Goal: Task Accomplishment & Management: Complete application form

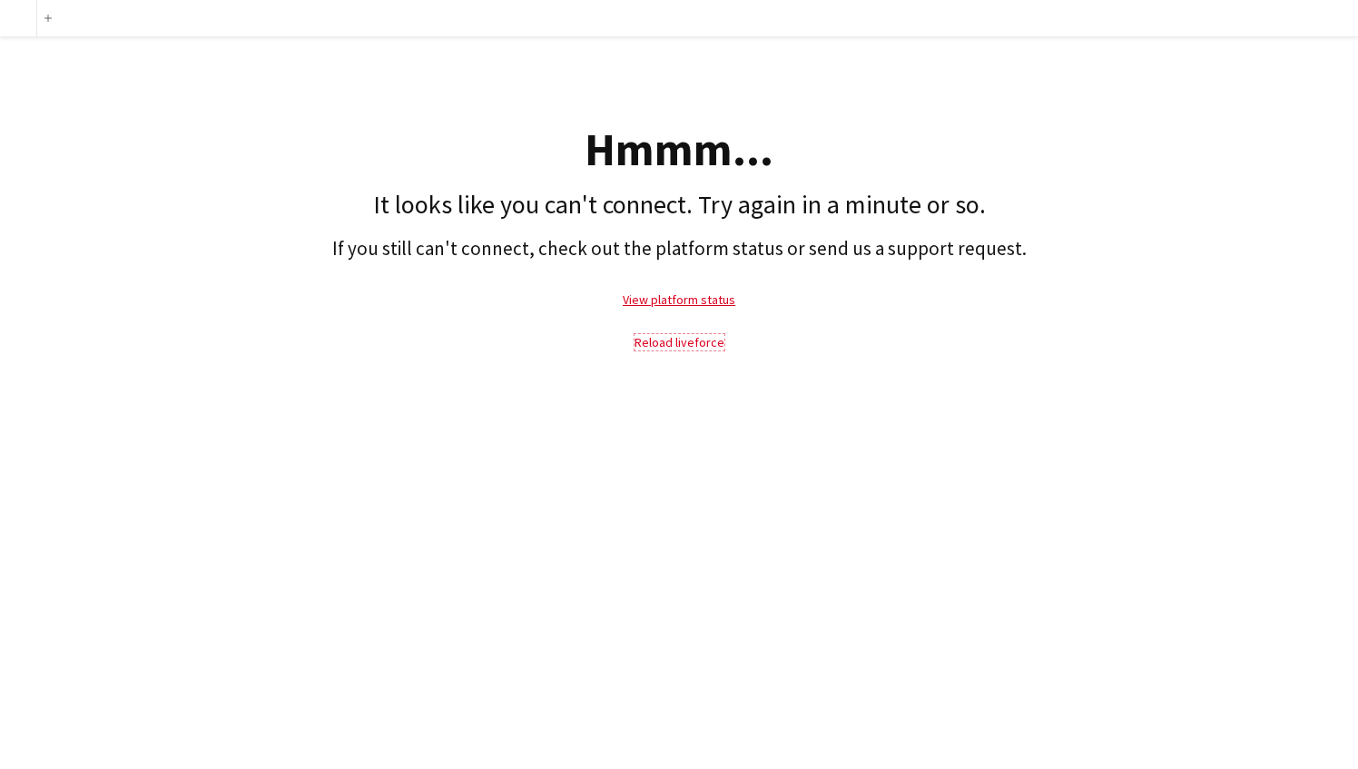
click at [702, 349] on link "Reload liveforce" at bounding box center [680, 342] width 90 height 16
click at [696, 341] on link "Reload liveforce" at bounding box center [680, 342] width 90 height 16
click at [821, 481] on div "add Hmmm... It looks like you can't connect. Try again in a minute or so. If yo…" at bounding box center [679, 384] width 1358 height 769
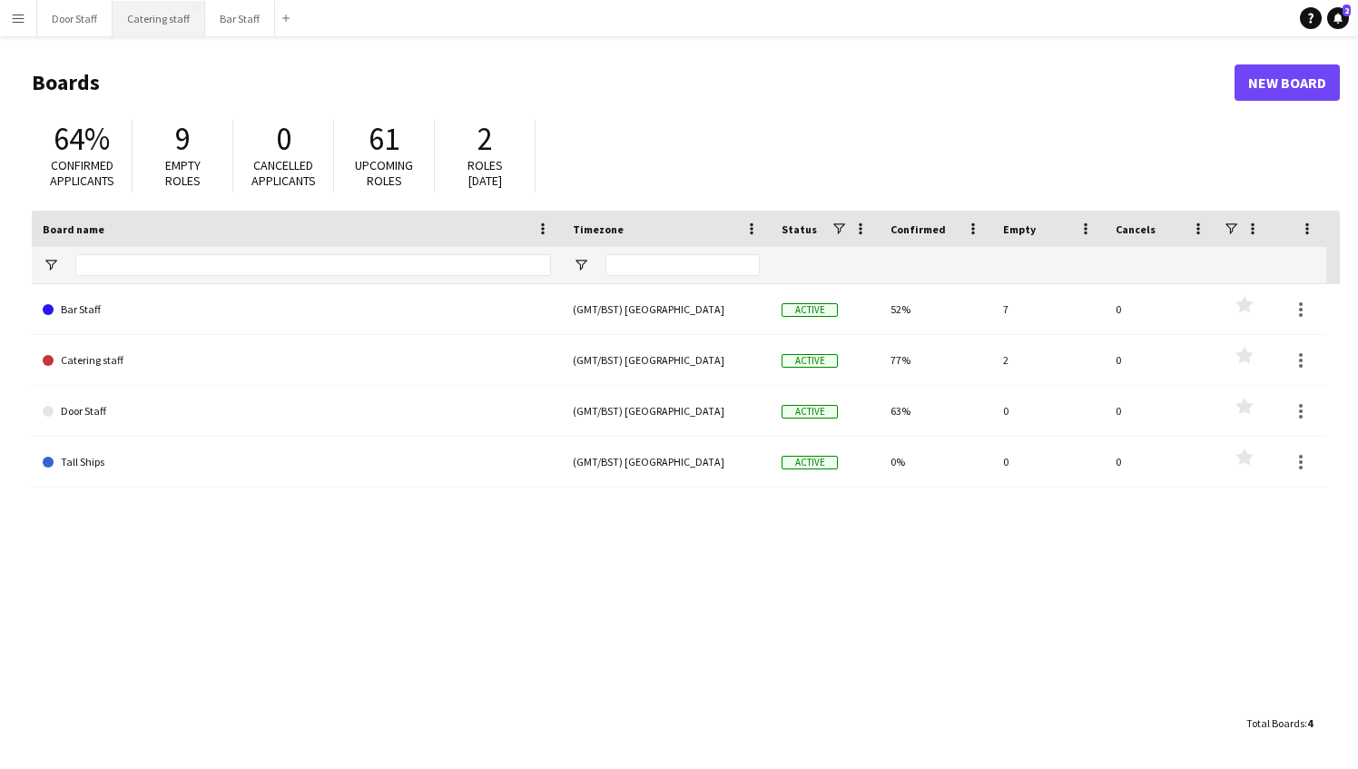
click at [153, 16] on button "Catering staff Close" at bounding box center [159, 18] width 93 height 35
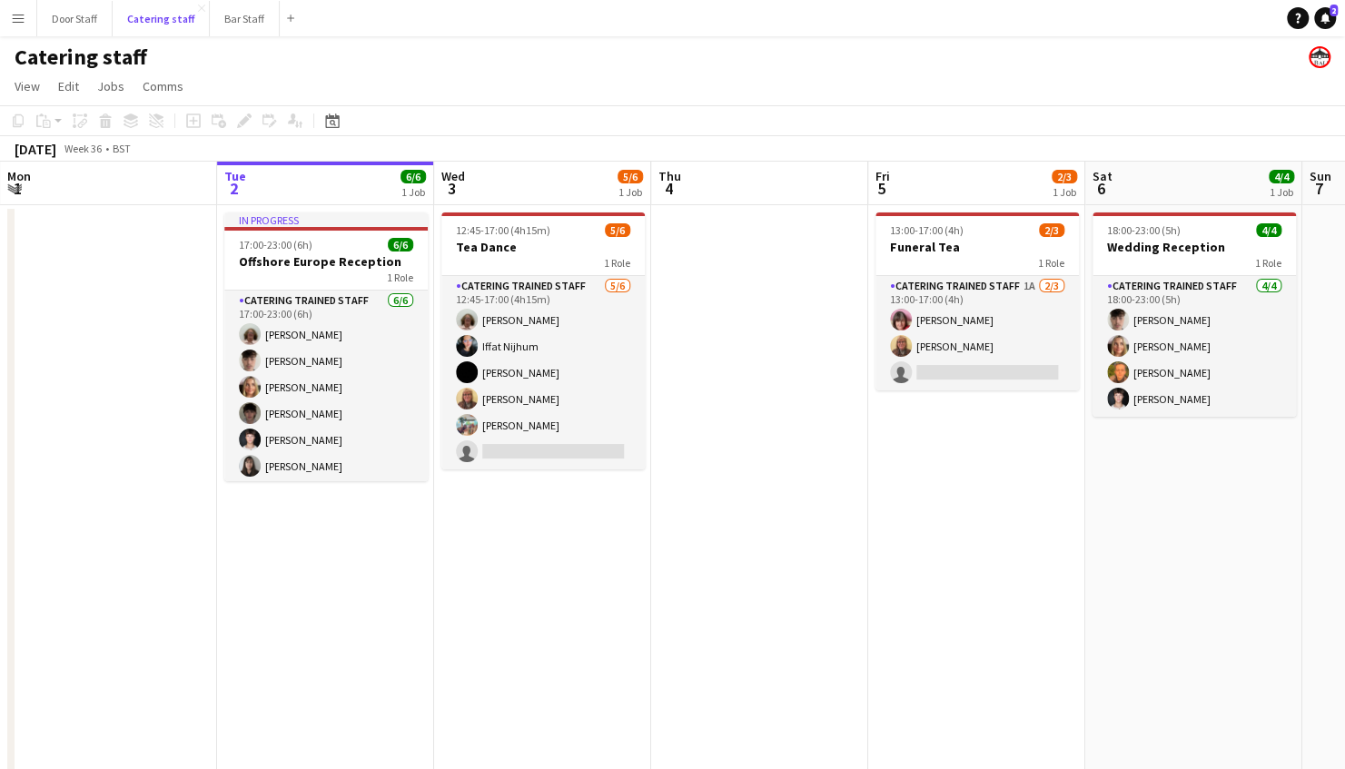
scroll to position [5, 0]
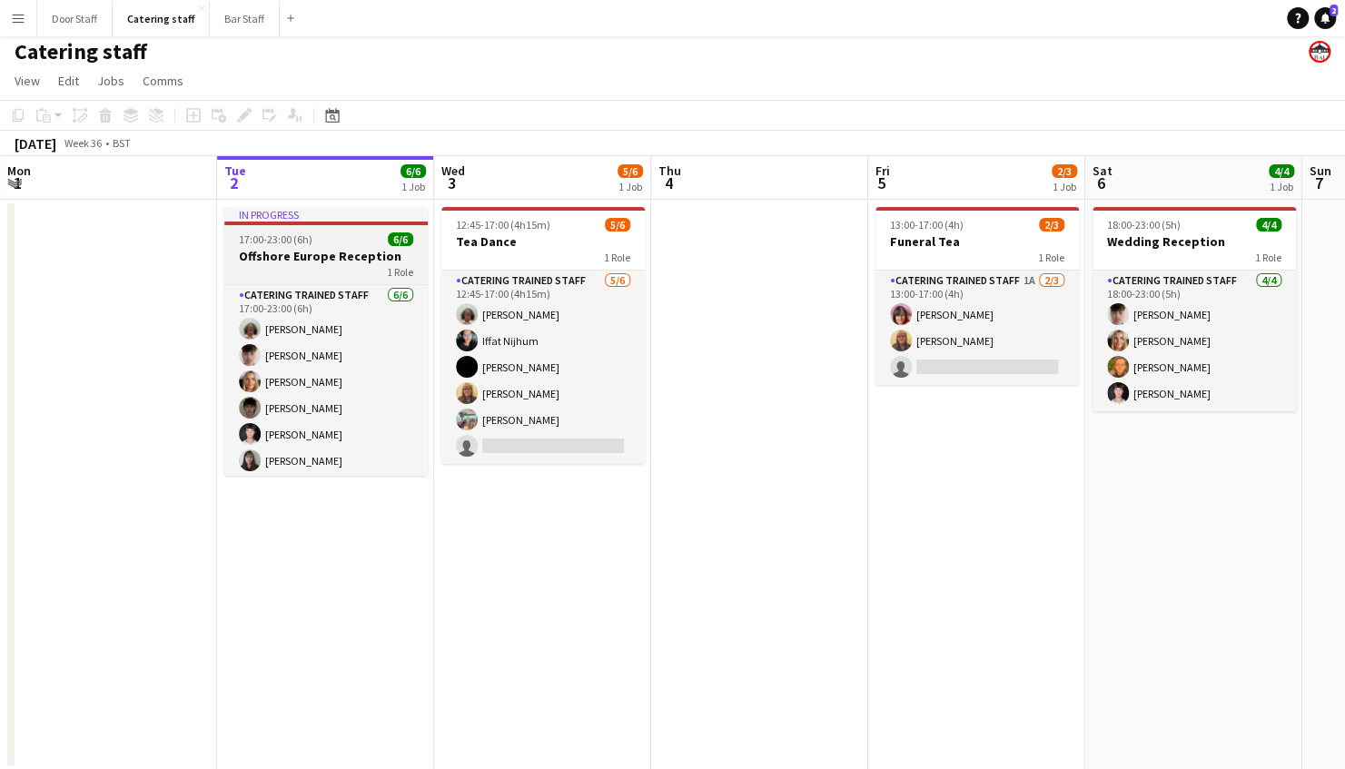
click at [307, 257] on h3 "Offshore Europe Reception" at bounding box center [325, 256] width 203 height 16
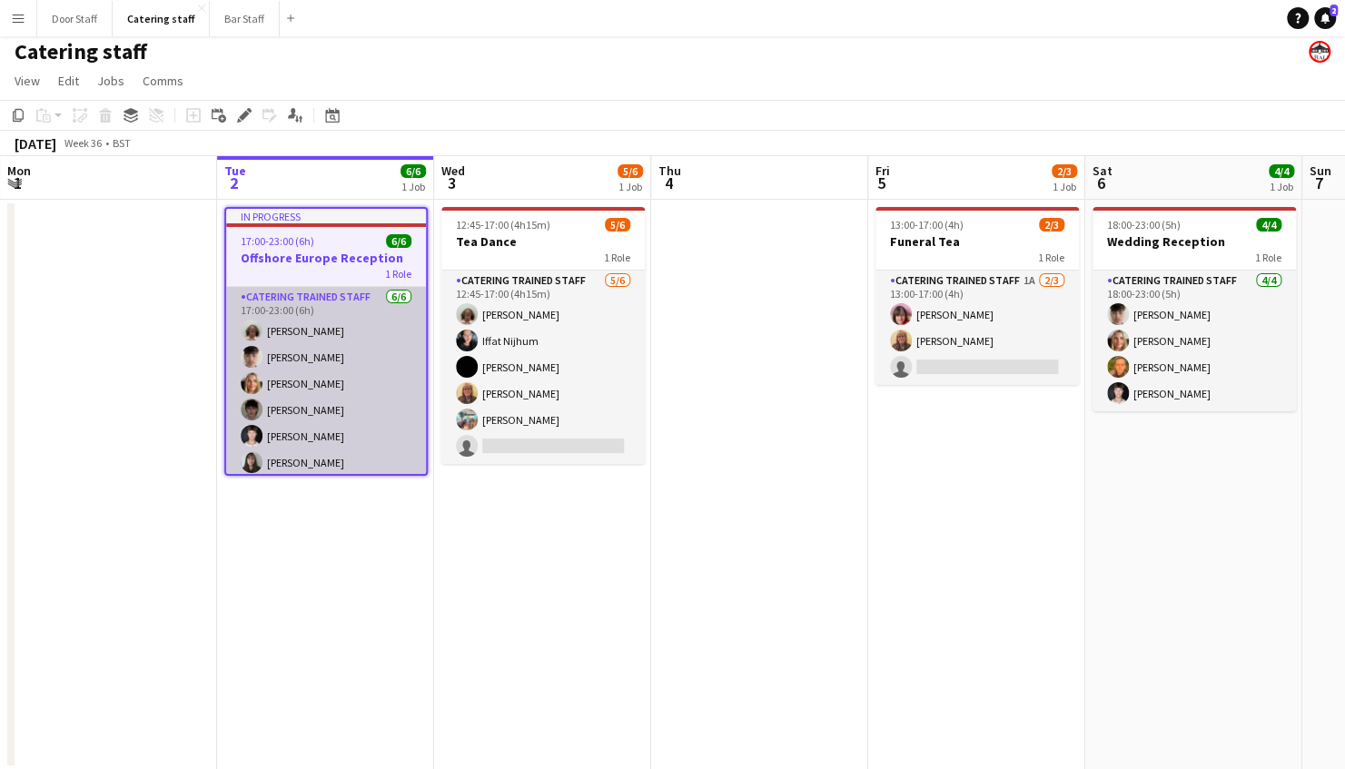
click at [325, 392] on app-card-role "Catering trained staff [DATE] 17:00-23:00 (6h) [PERSON_NAME] [PERSON_NAME] [PER…" at bounding box center [326, 383] width 200 height 193
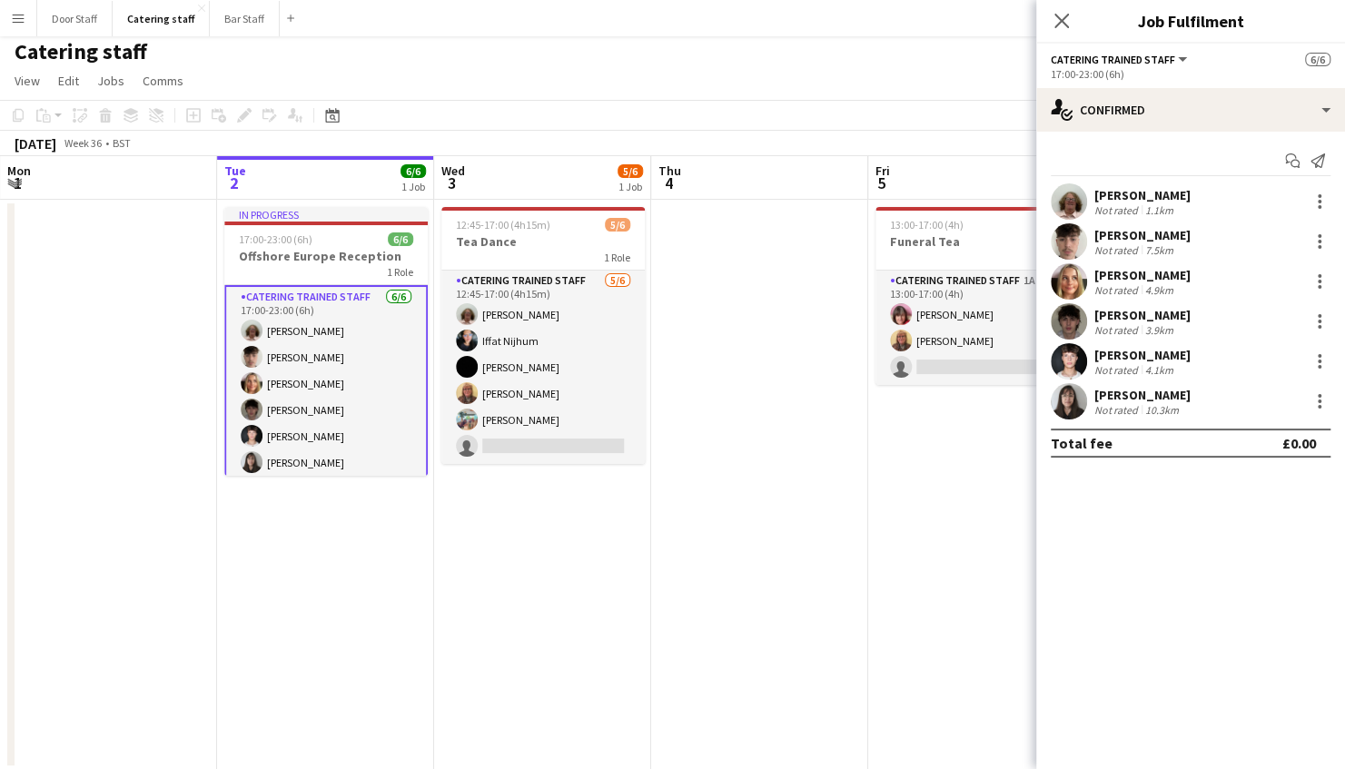
click at [559, 583] on app-date-cell "12:45-17:00 (4h15m) 5/6 Tea Dance 1 Role Catering trained staff [DATE] 12:45-17…" at bounding box center [542, 485] width 217 height 570
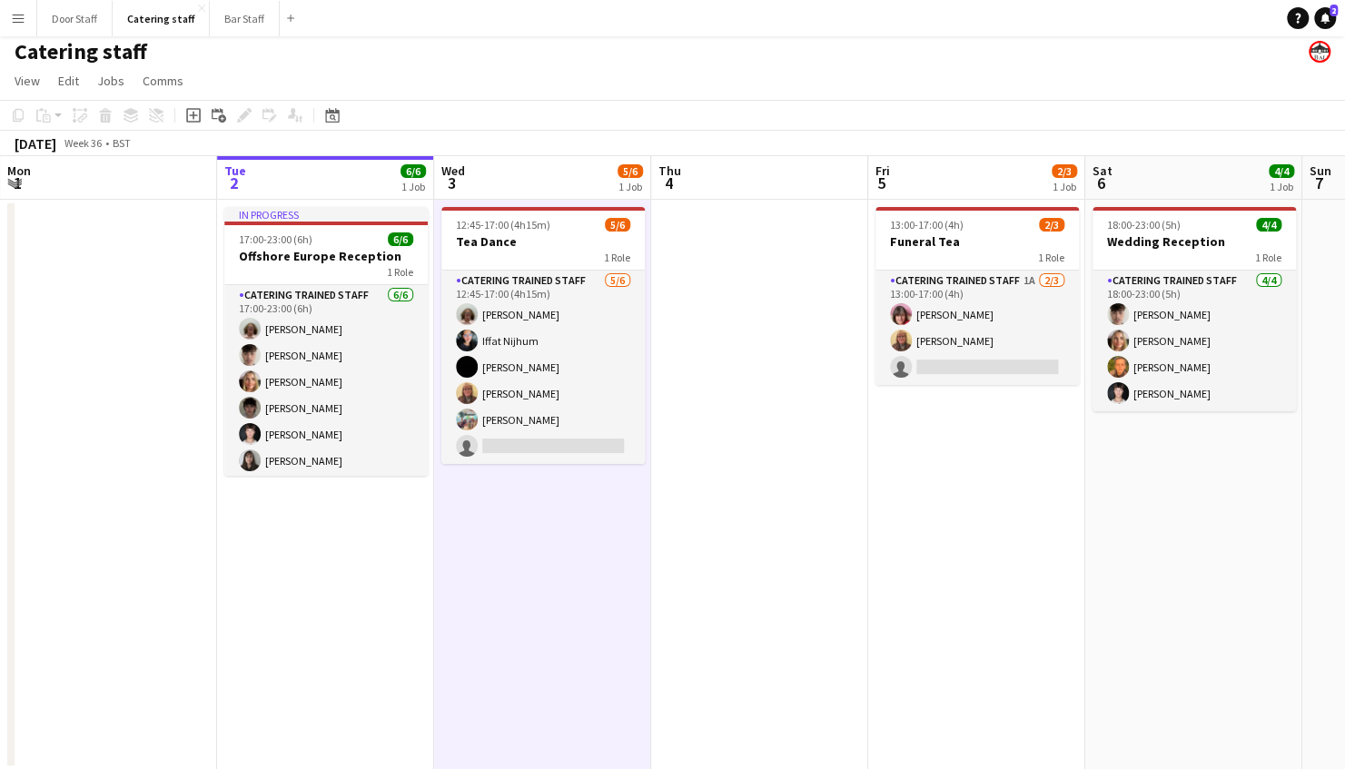
click at [525, 549] on app-date-cell "12:45-17:00 (4h15m) 5/6 Tea Dance 1 Role Catering trained staff [DATE] 12:45-17…" at bounding box center [542, 485] width 217 height 570
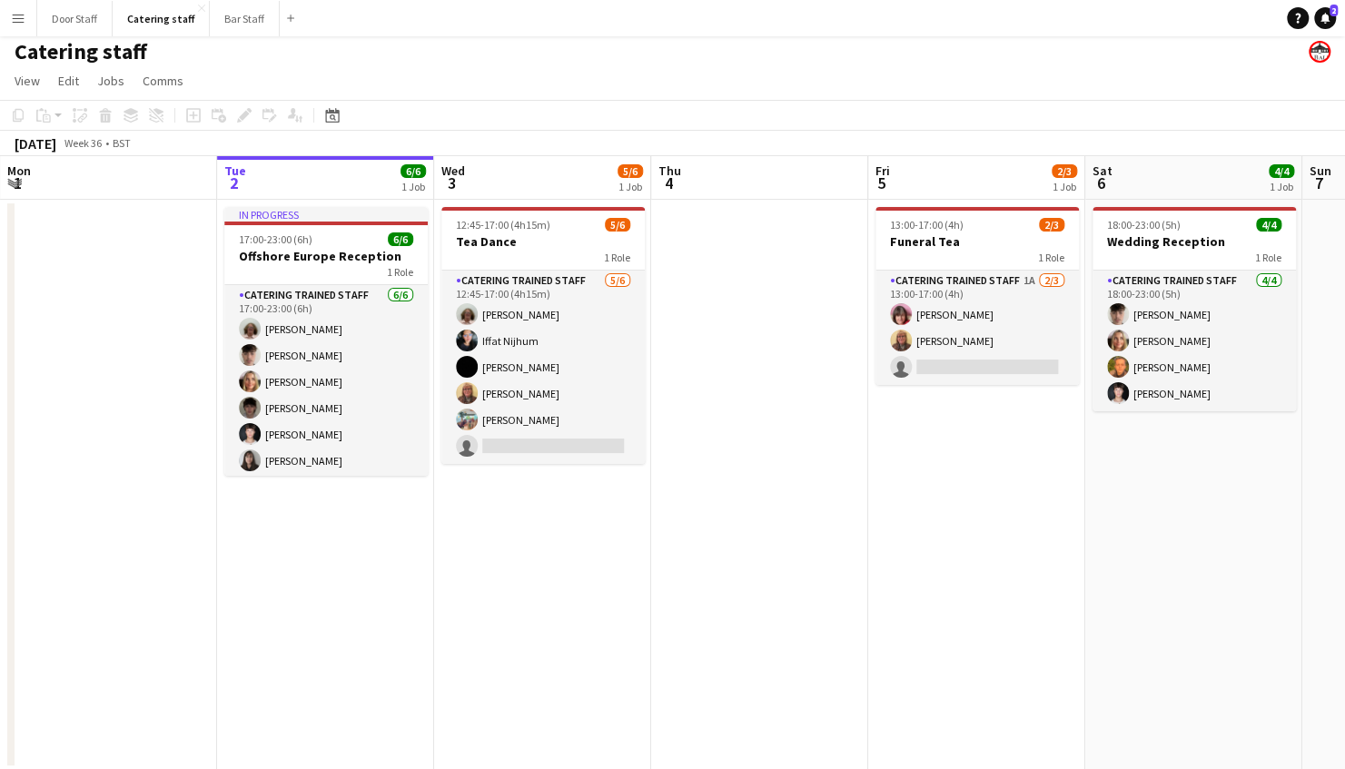
click at [538, 614] on app-date-cell "12:45-17:00 (4h15m) 5/6 Tea Dance 1 Role Catering trained staff [DATE] 12:45-17…" at bounding box center [542, 485] width 217 height 570
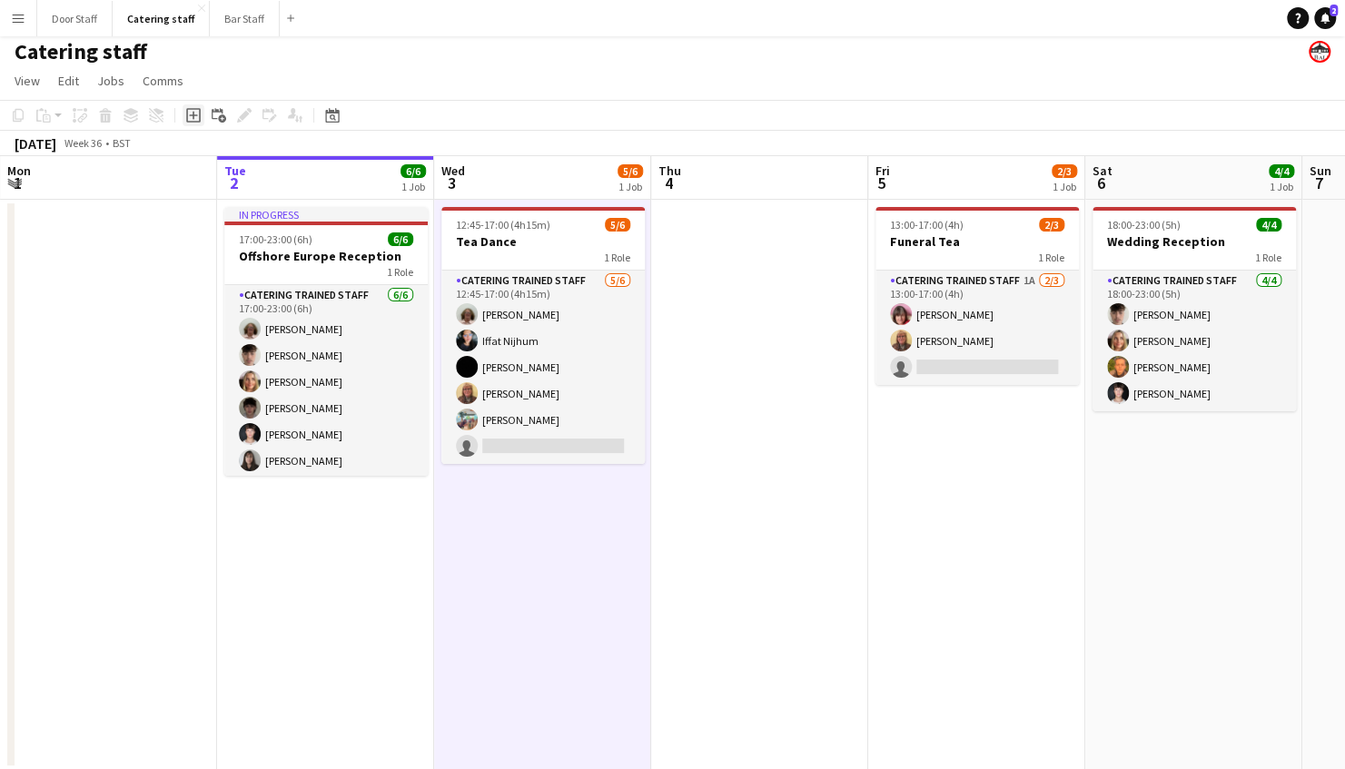
click at [196, 110] on icon "Add job" at bounding box center [193, 115] width 15 height 15
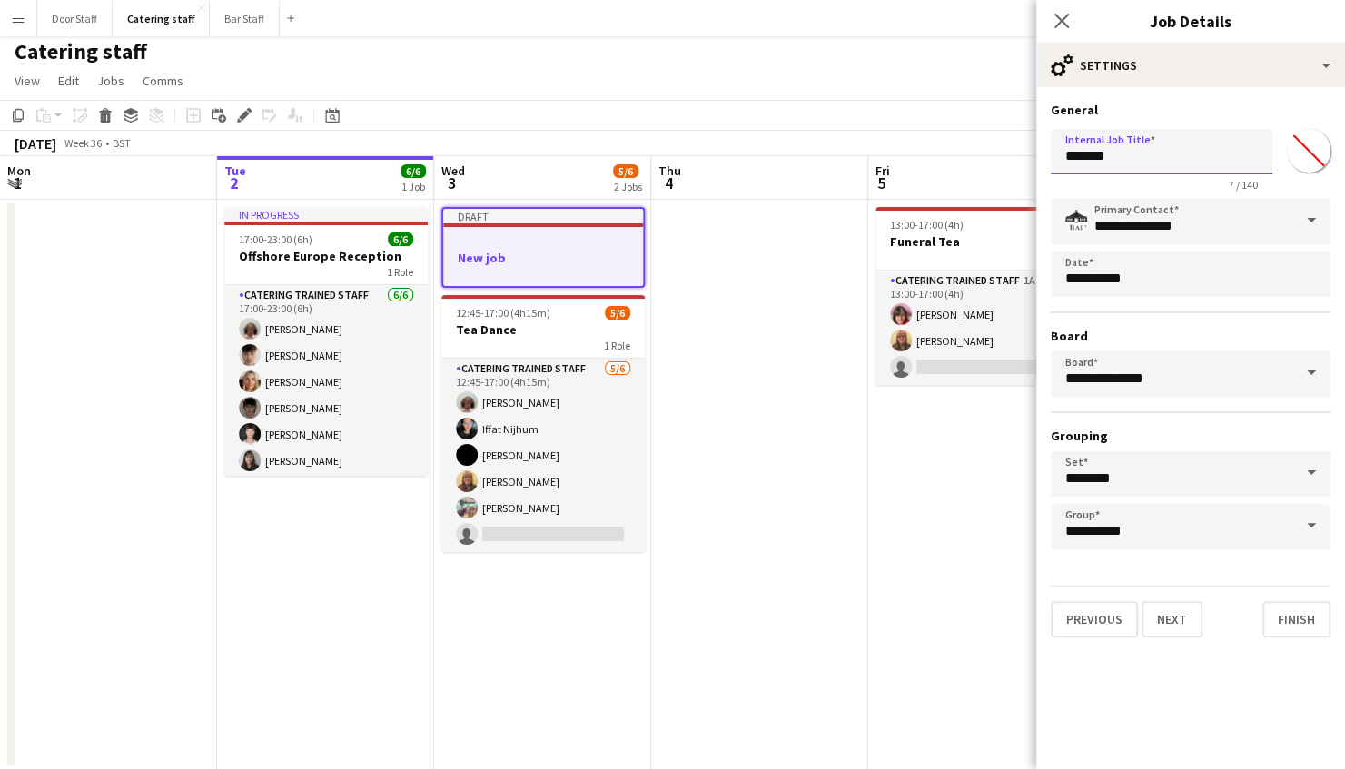
drag, startPoint x: 1146, startPoint y: 155, endPoint x: 920, endPoint y: 142, distance: 226.5
click at [920, 142] on body "Menu Boards Boards Boards All jobs Status Workforce Workforce My Workforce Recr…" at bounding box center [672, 382] width 1345 height 775
type input "**********"
click at [1176, 627] on button "Next" at bounding box center [1171, 619] width 61 height 36
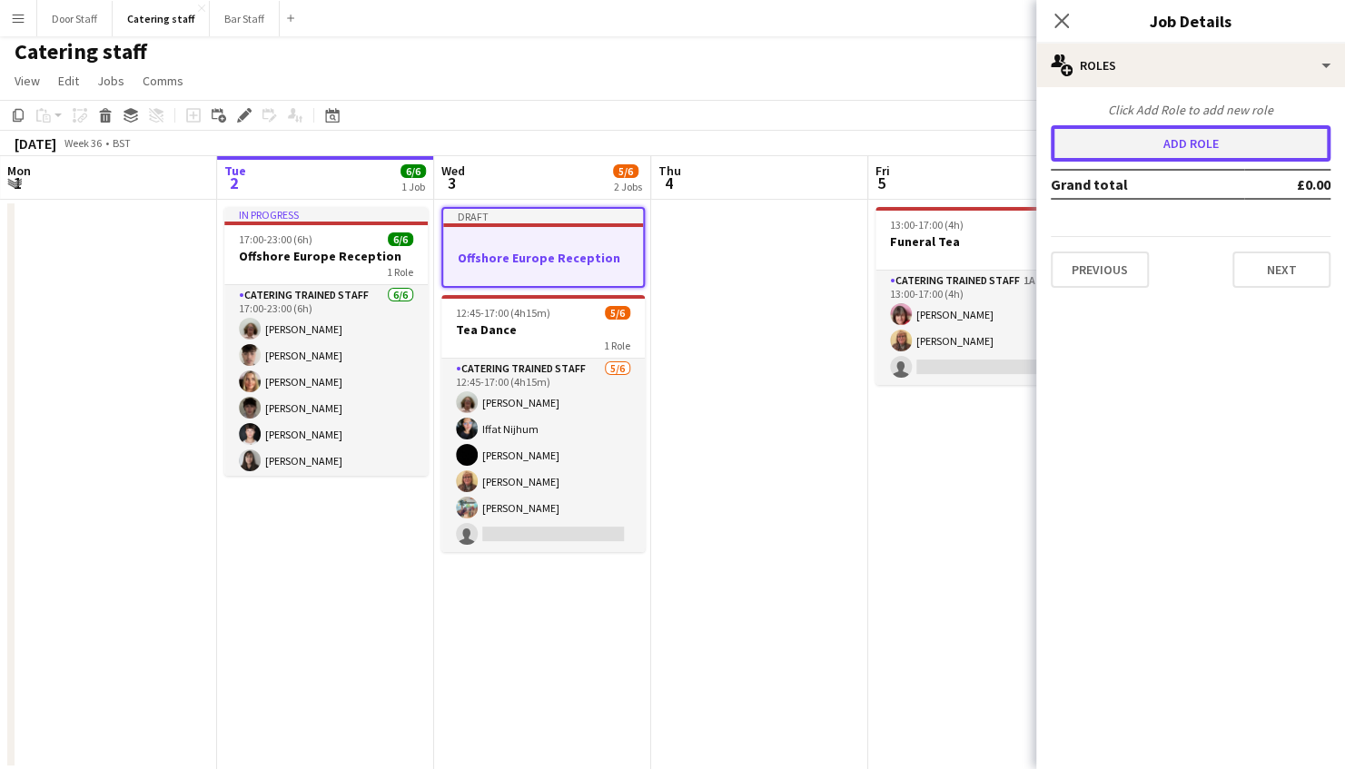
click at [1212, 155] on button "Add role" at bounding box center [1191, 143] width 280 height 36
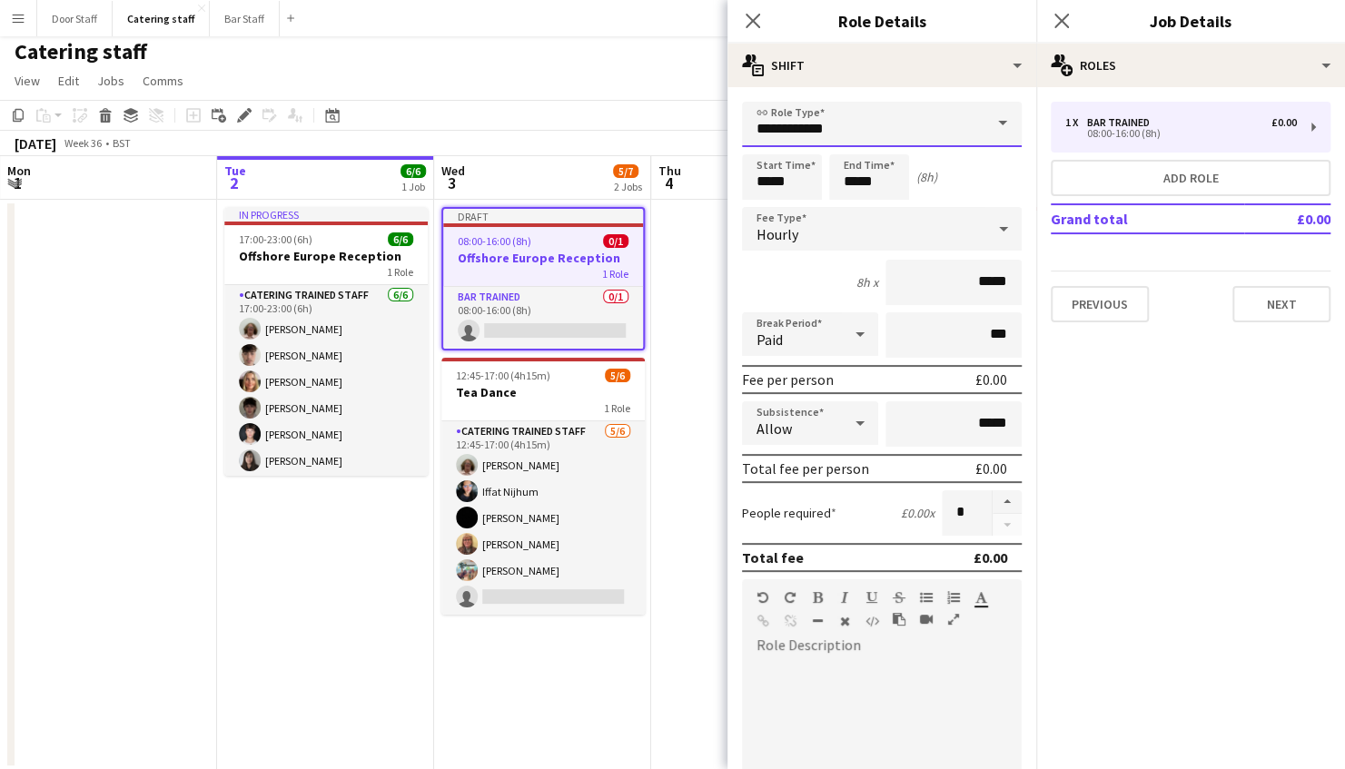
click at [961, 123] on input "**********" at bounding box center [882, 124] width 280 height 45
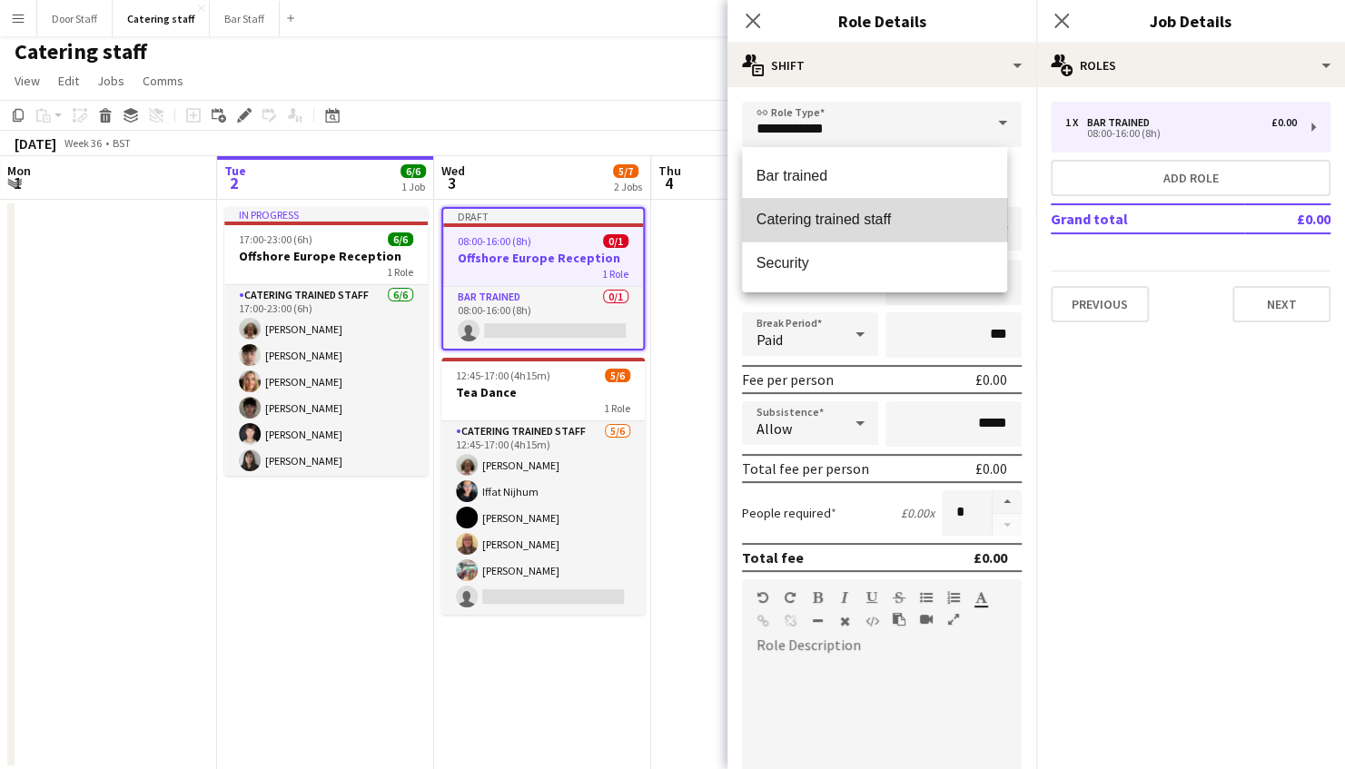
click at [892, 209] on mat-option "Catering trained staff" at bounding box center [875, 220] width 266 height 44
type input "**********"
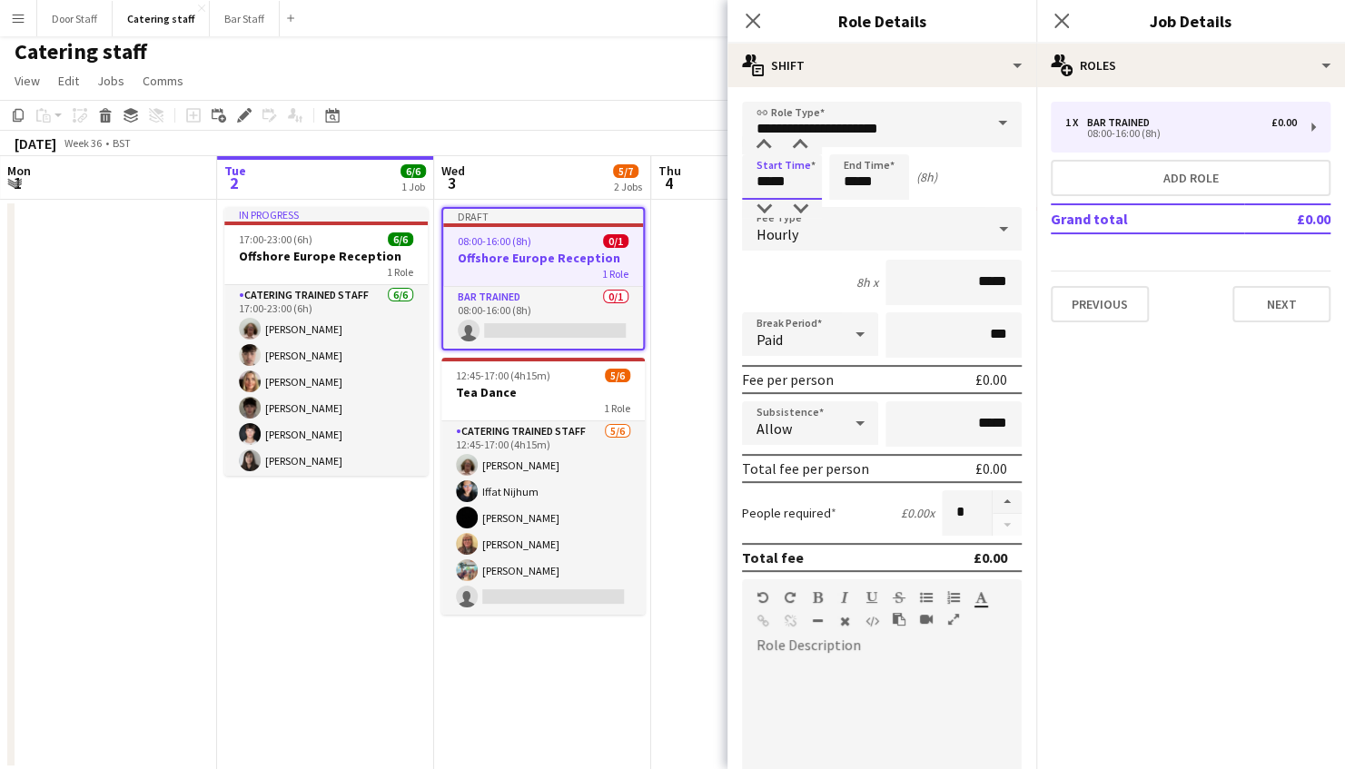
drag, startPoint x: 808, startPoint y: 174, endPoint x: 642, endPoint y: 211, distance: 170.1
click at [642, 211] on body "Menu Boards Boards Boards All jobs Status Workforce Workforce My Workforce Recr…" at bounding box center [672, 382] width 1345 height 775
type input "*****"
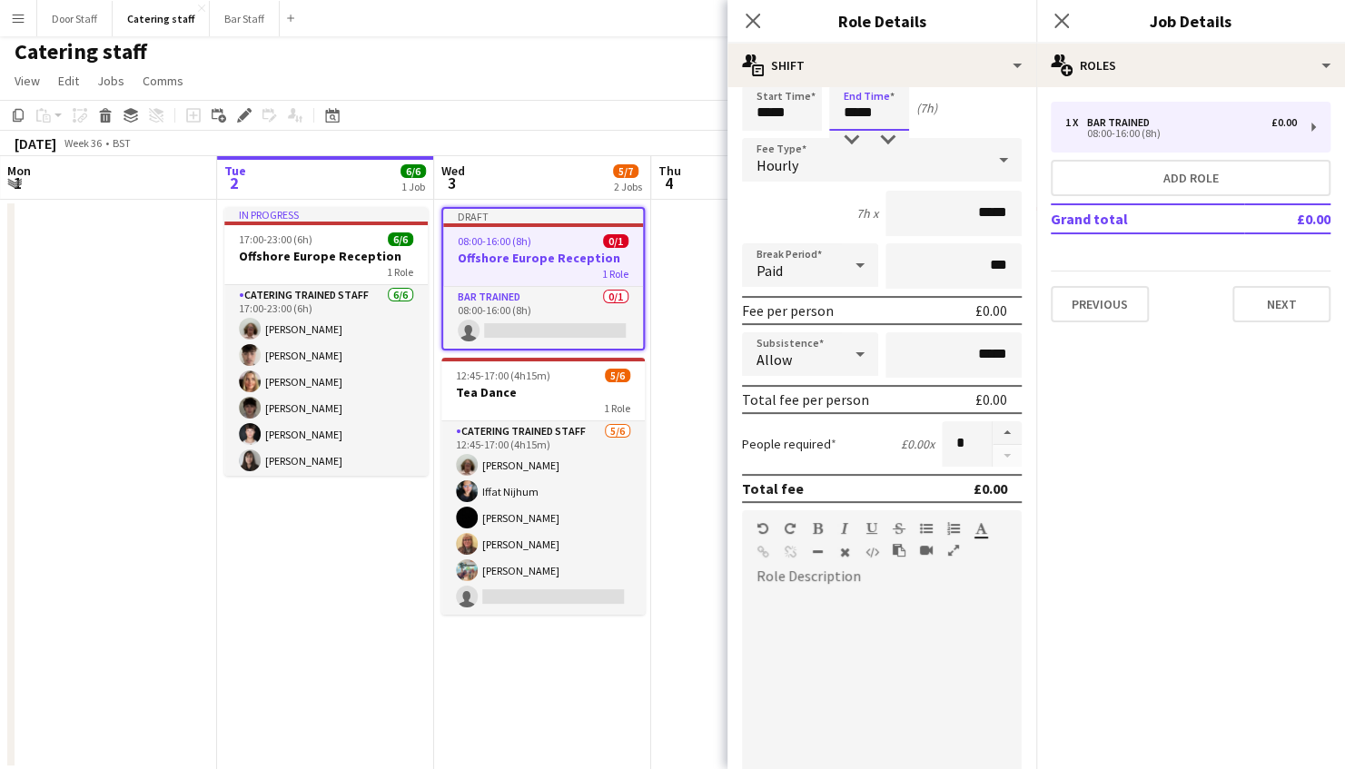
scroll to position [314, 0]
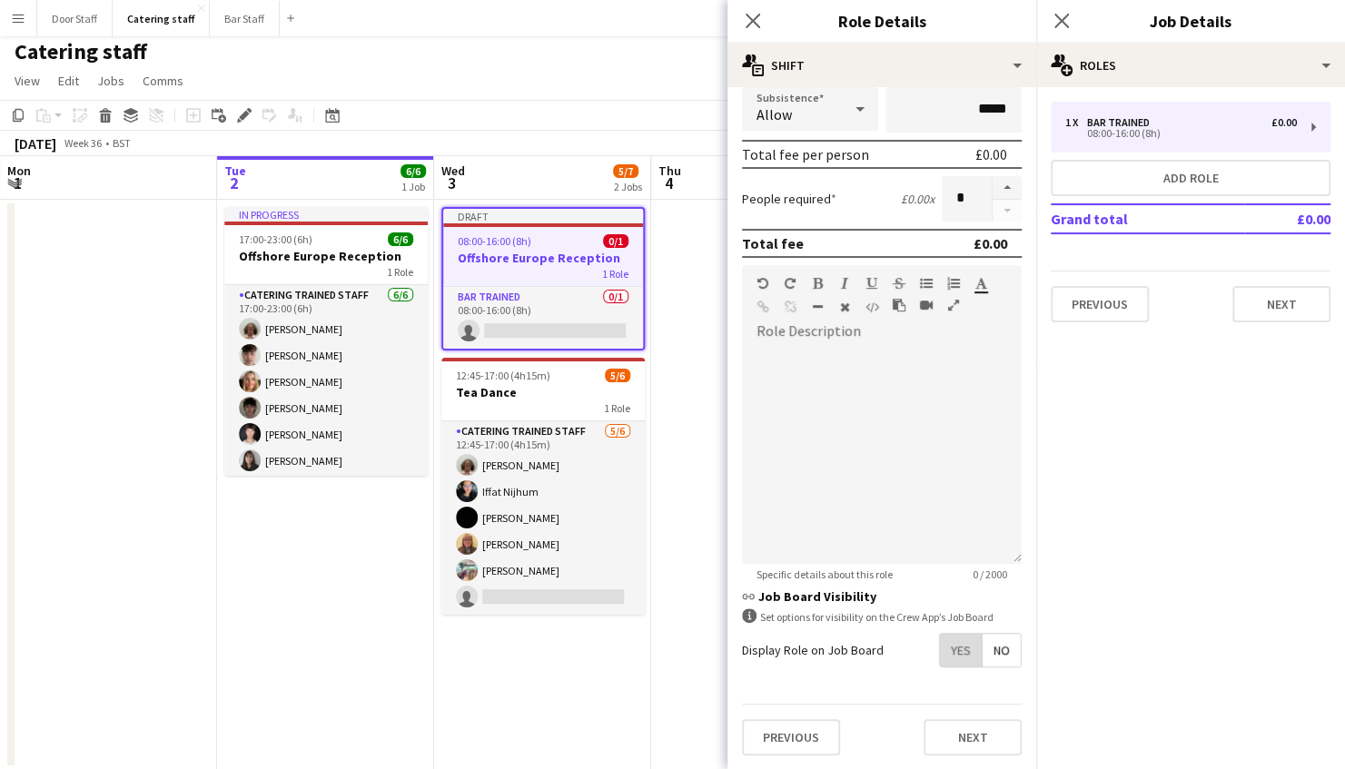
type input "*****"
click at [951, 651] on span "Yes" at bounding box center [961, 650] width 42 height 33
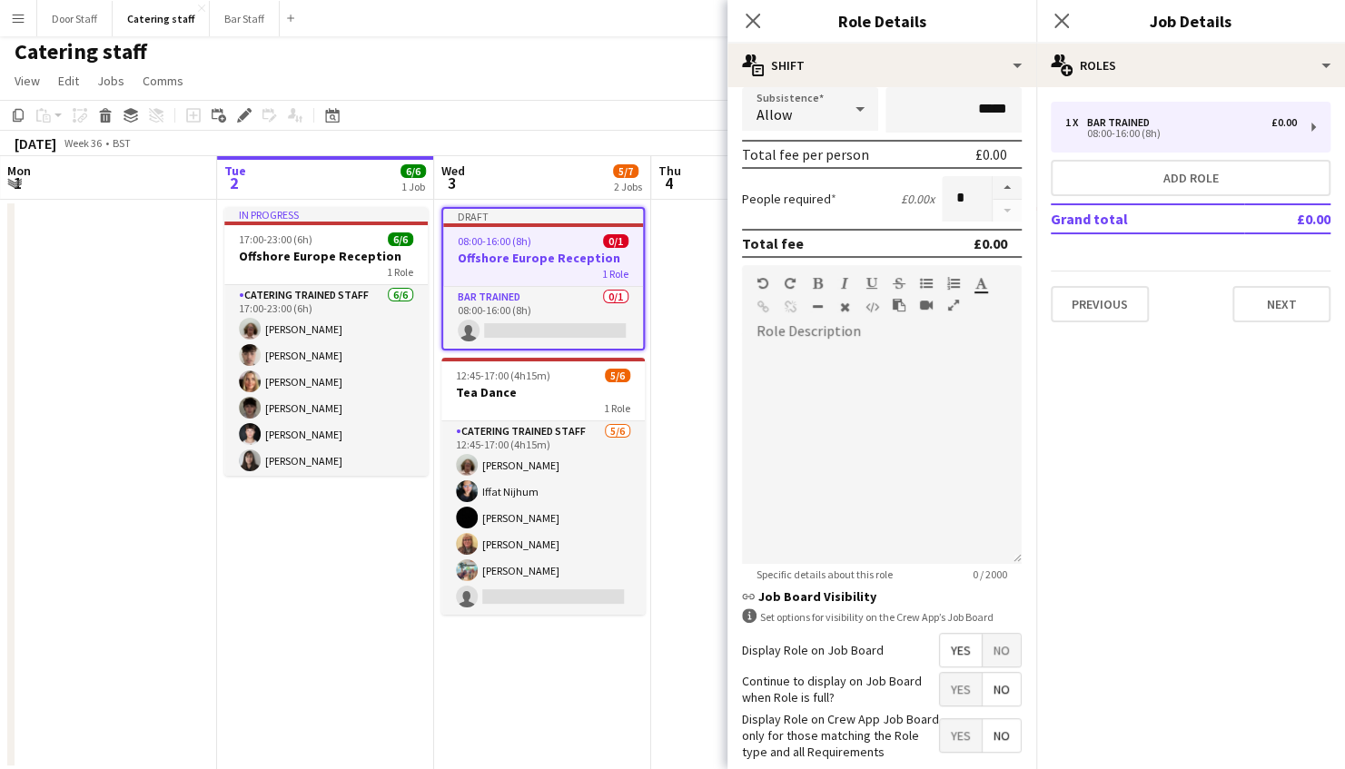
scroll to position [407, 0]
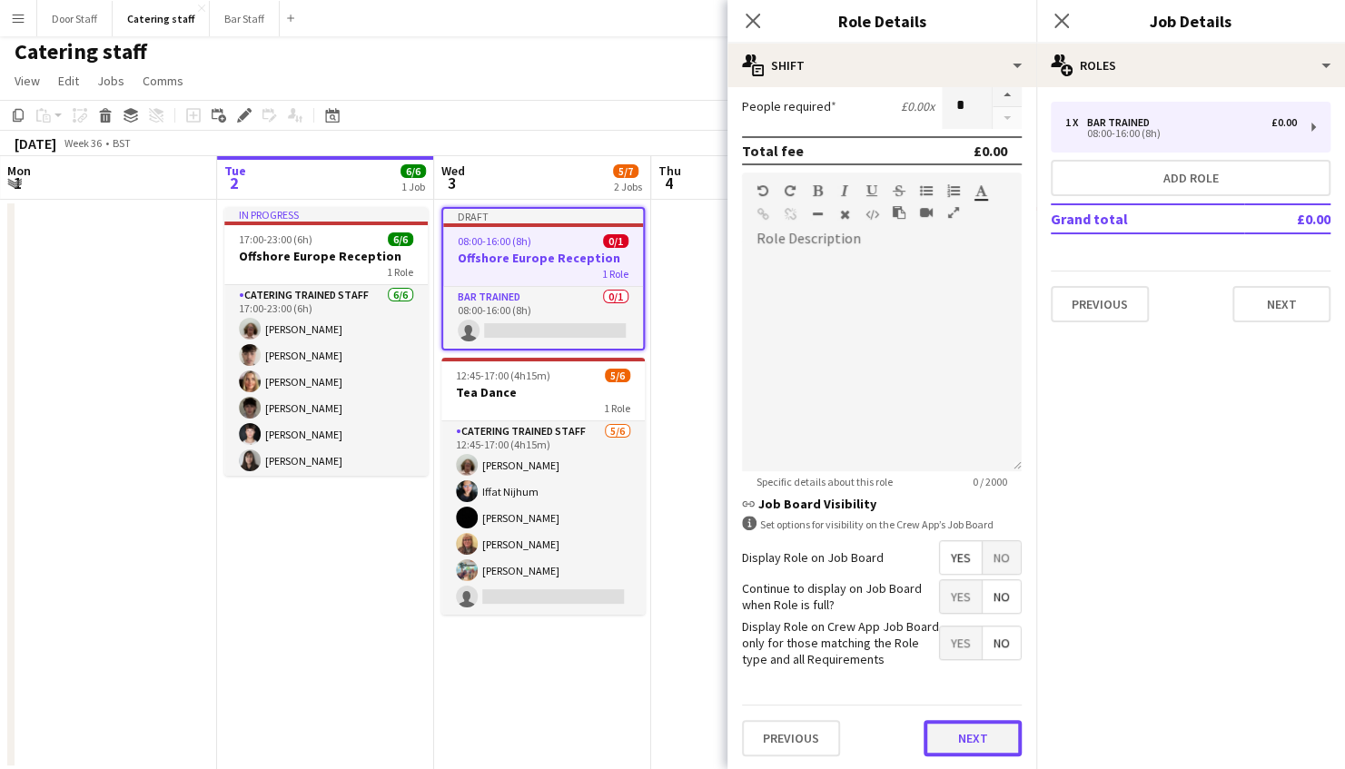
click at [983, 745] on button "Next" at bounding box center [972, 738] width 98 height 36
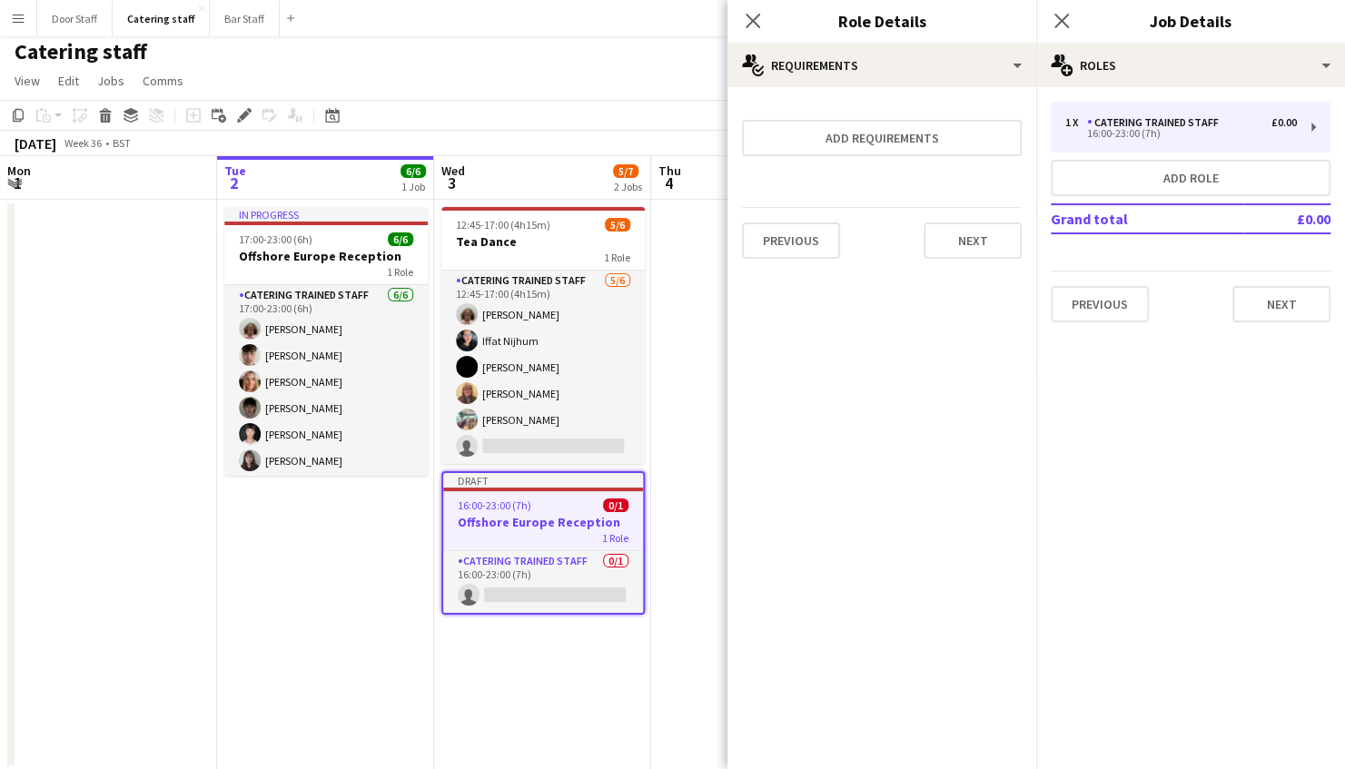
scroll to position [0, 0]
click at [788, 239] on button "Previous" at bounding box center [791, 240] width 98 height 36
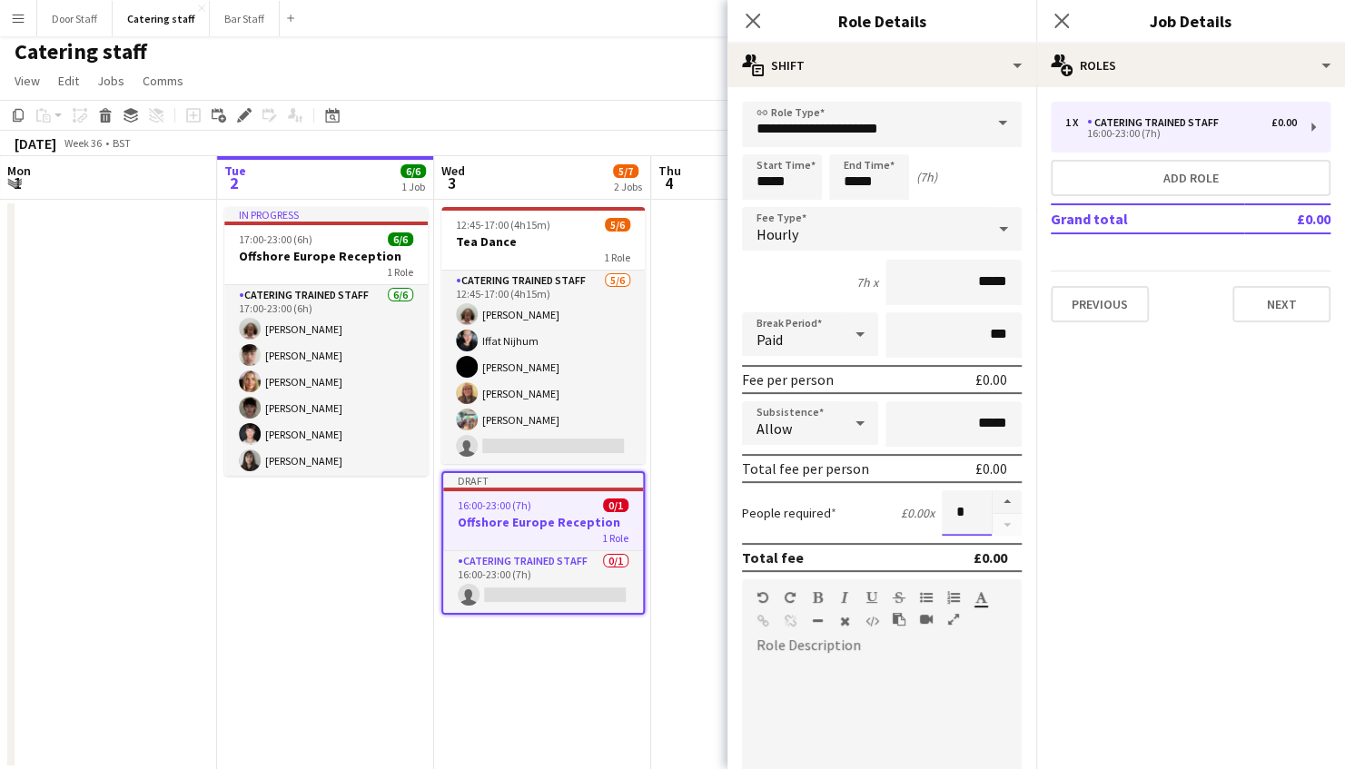
click at [953, 520] on input "*" at bounding box center [967, 512] width 50 height 45
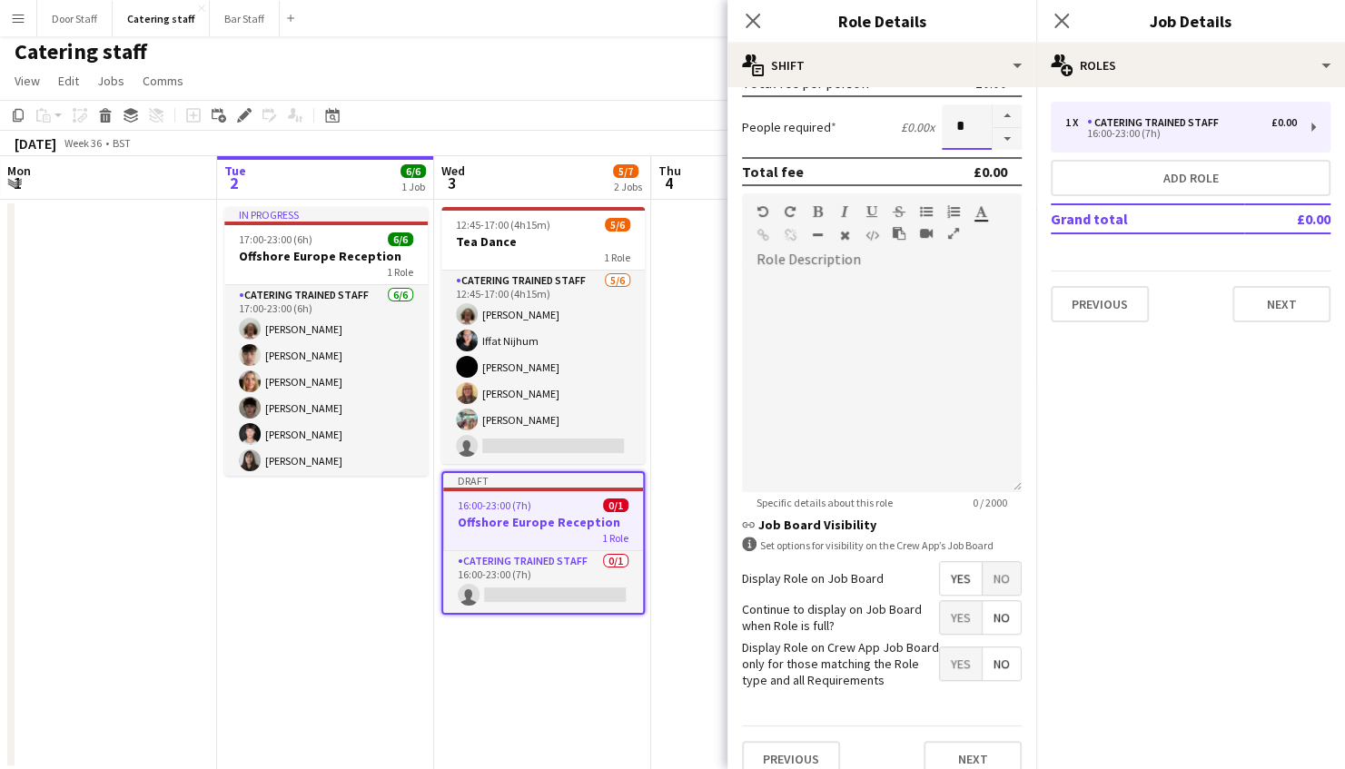
scroll to position [407, 0]
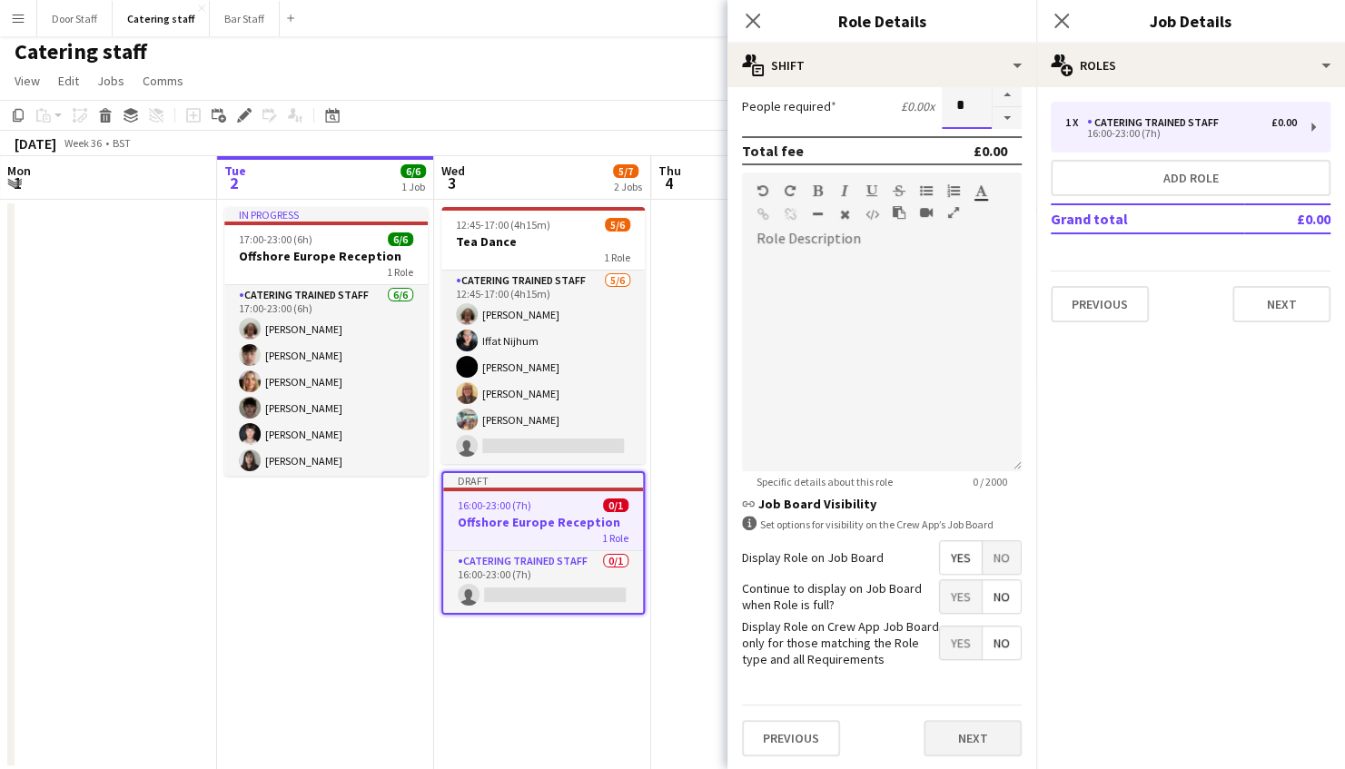
type input "*"
click at [967, 737] on button "Next" at bounding box center [972, 738] width 98 height 36
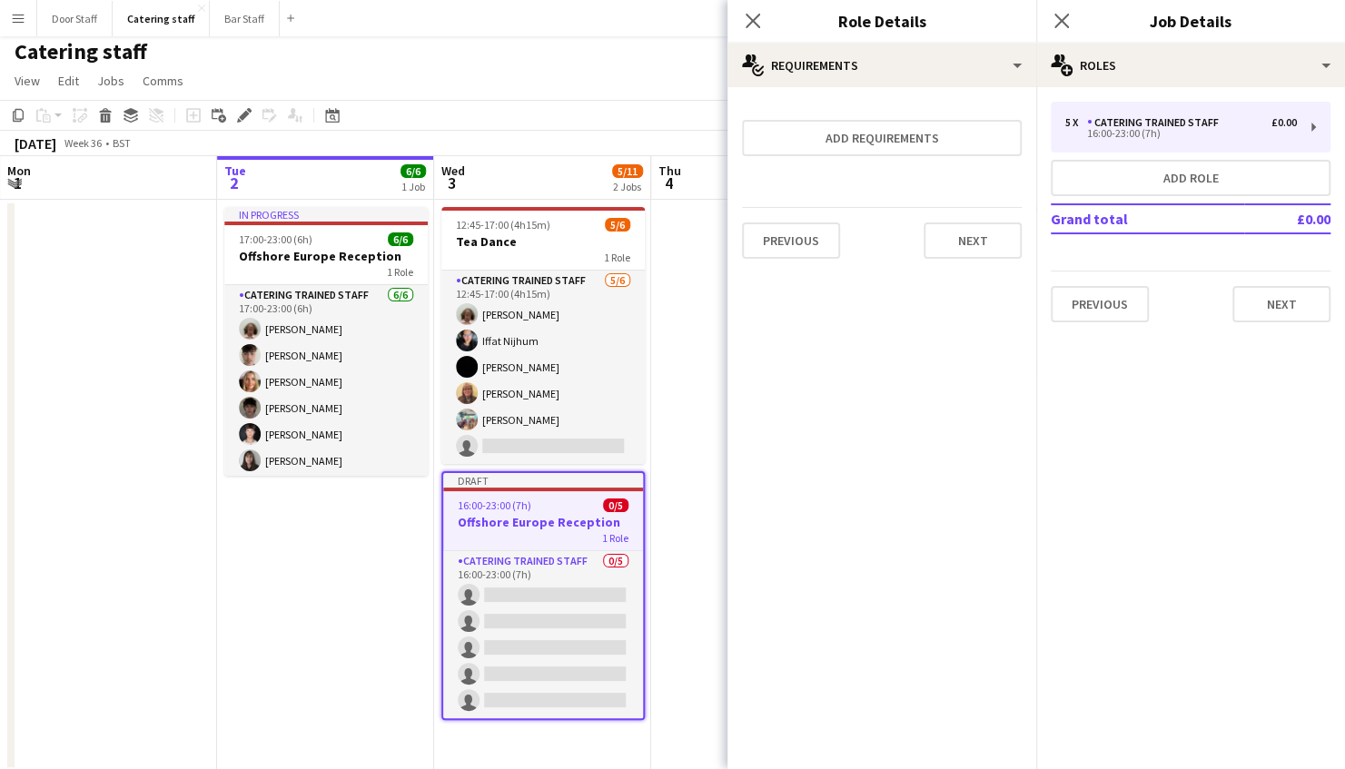
scroll to position [0, 0]
click at [1274, 269] on div "5 x Catering trained staff £0.00 16:00-23:00 (7h) Add role Grand total £0.00 Pr…" at bounding box center [1190, 212] width 309 height 221
click at [1266, 298] on button "Next" at bounding box center [1281, 304] width 98 height 36
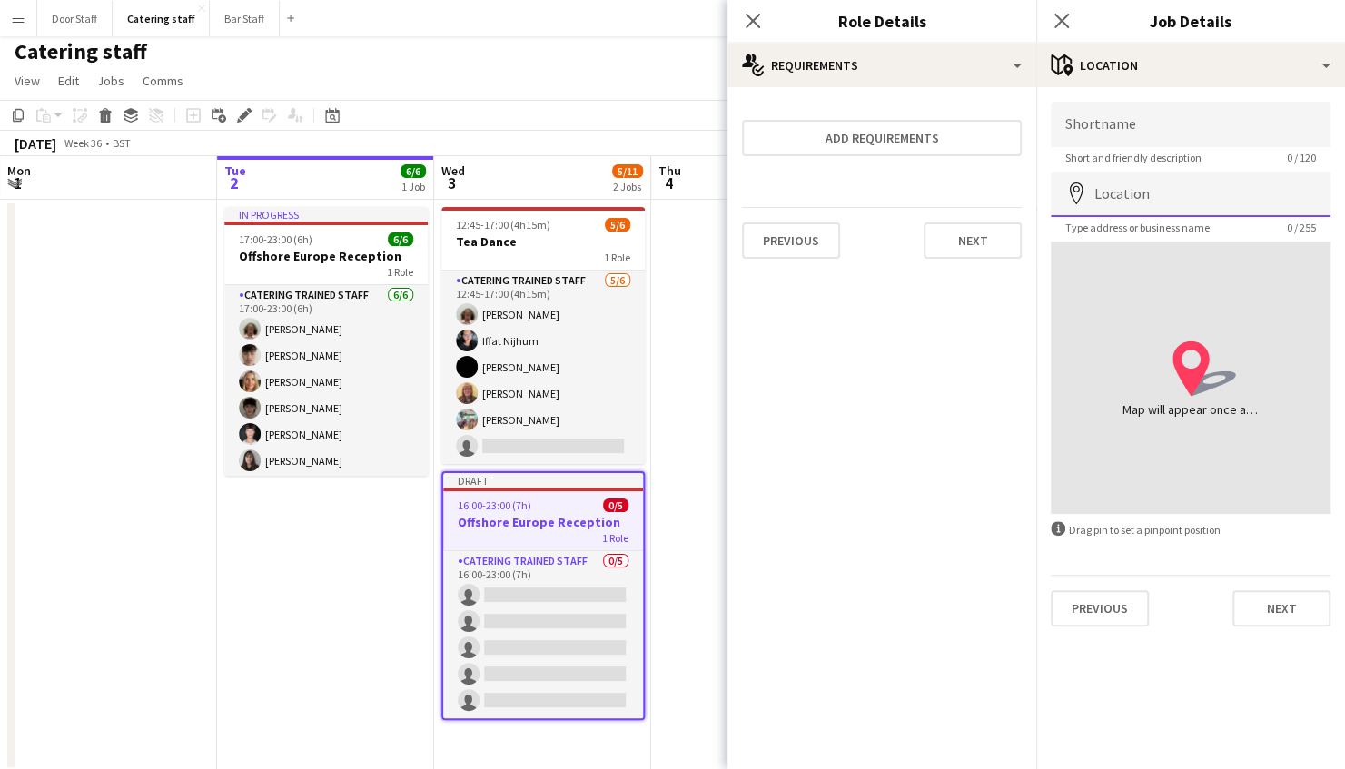
click at [1148, 188] on input "Location" at bounding box center [1191, 194] width 280 height 45
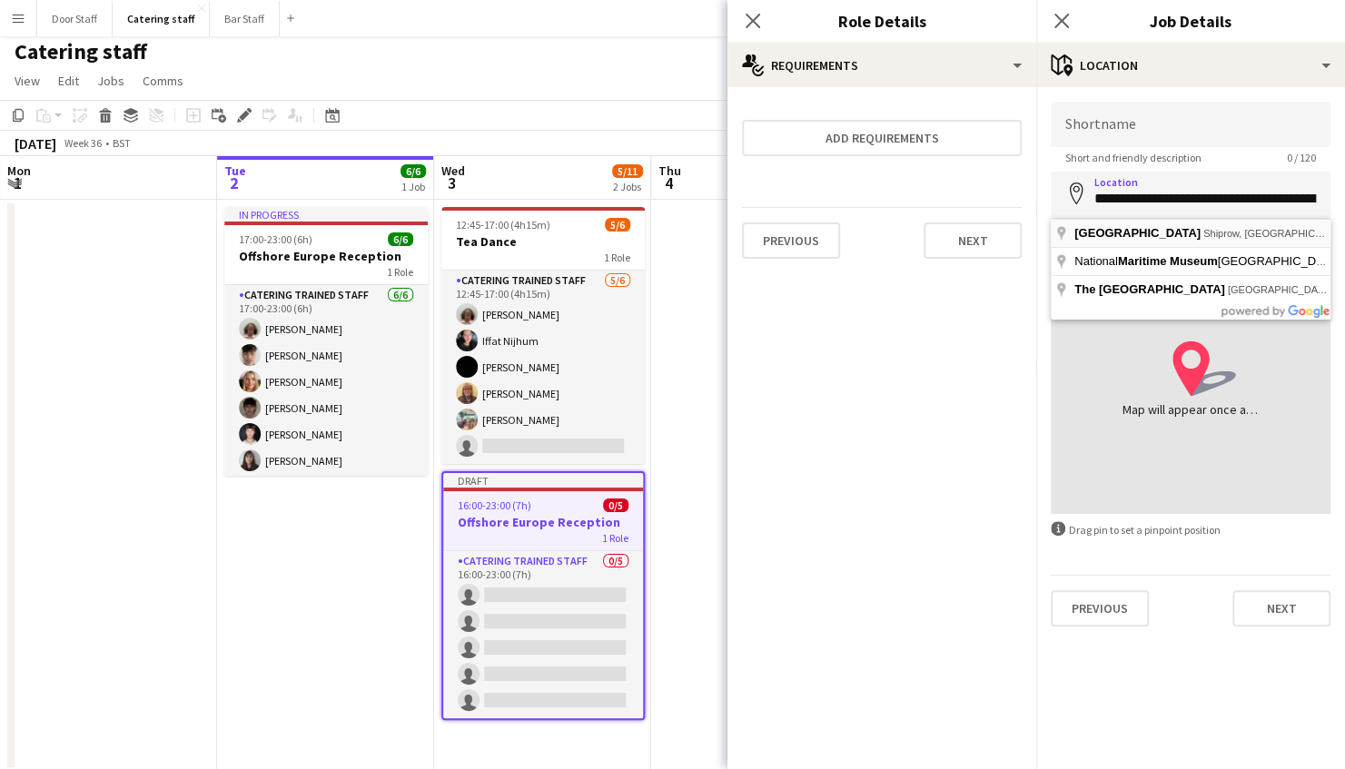
type input "**********"
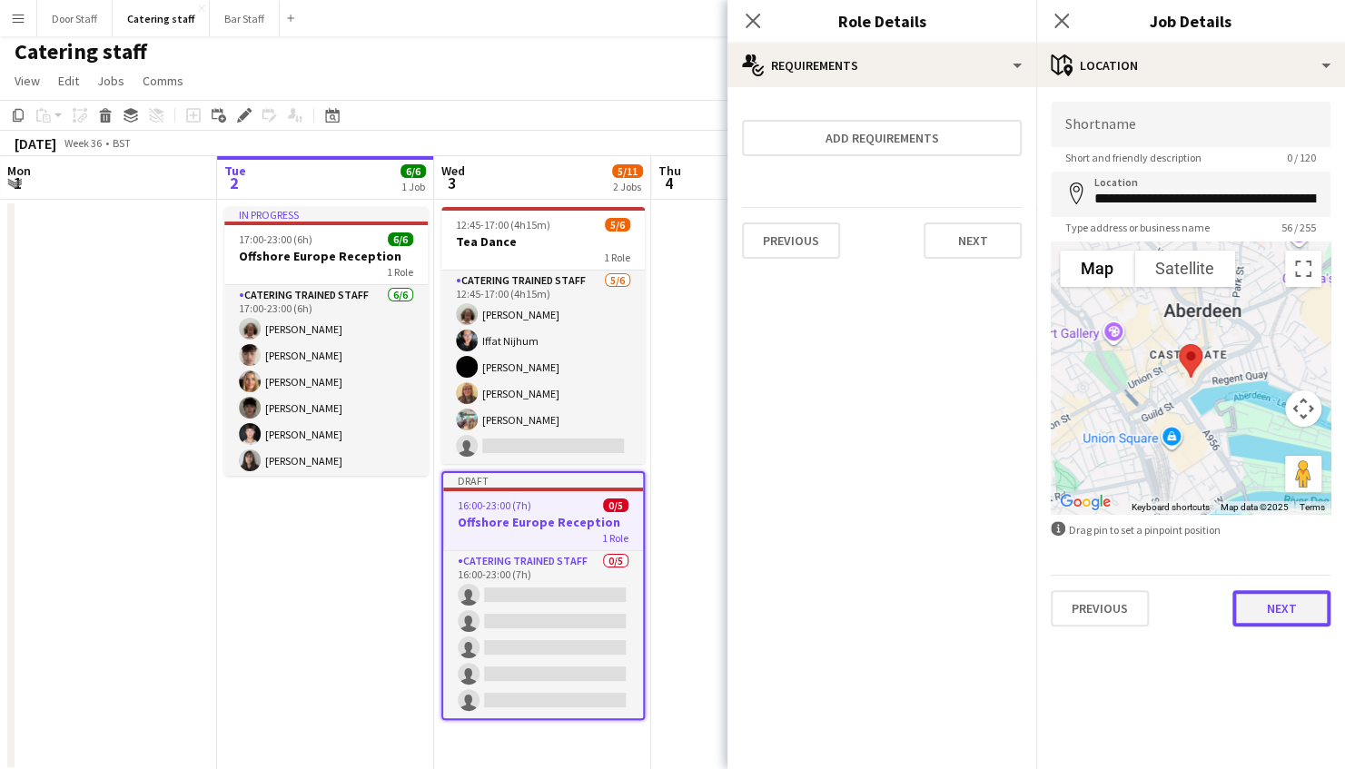
click at [1269, 619] on button "Next" at bounding box center [1281, 608] width 98 height 36
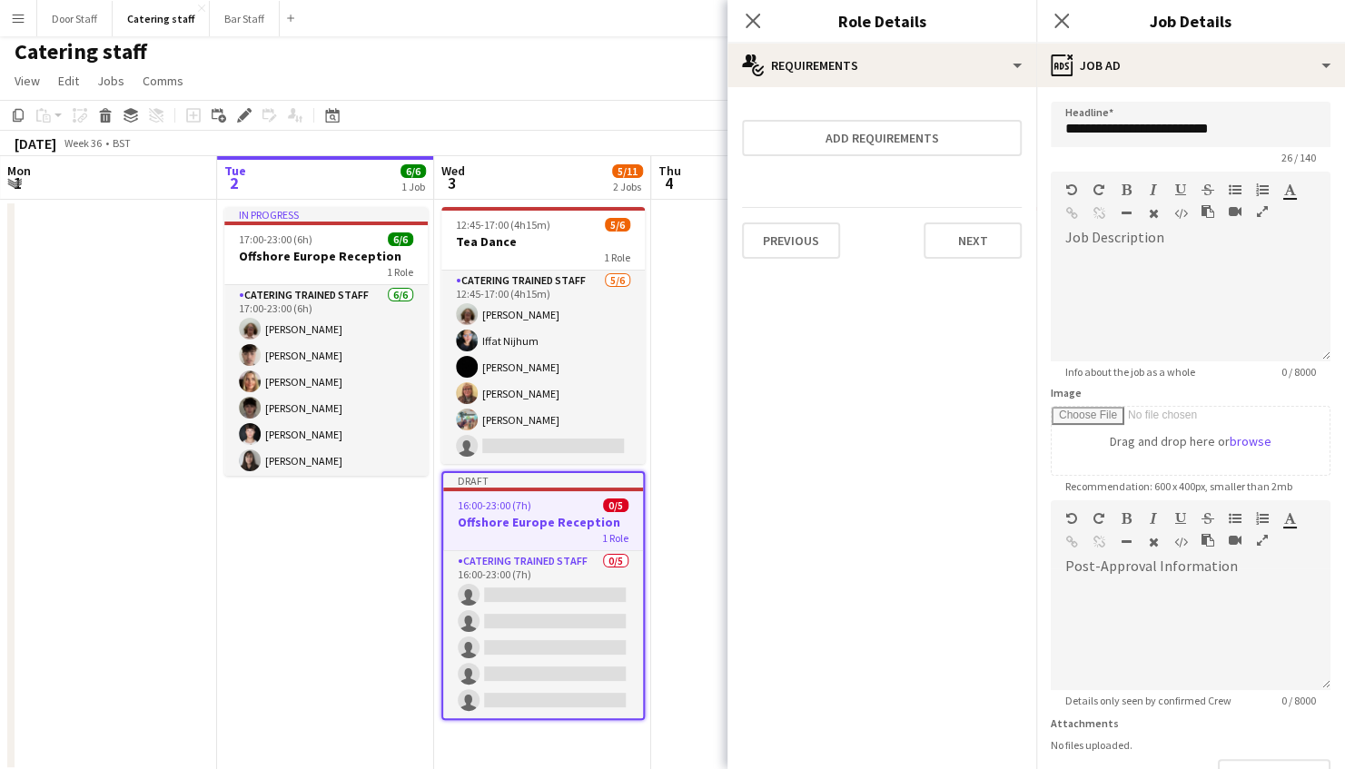
scroll to position [199, 0]
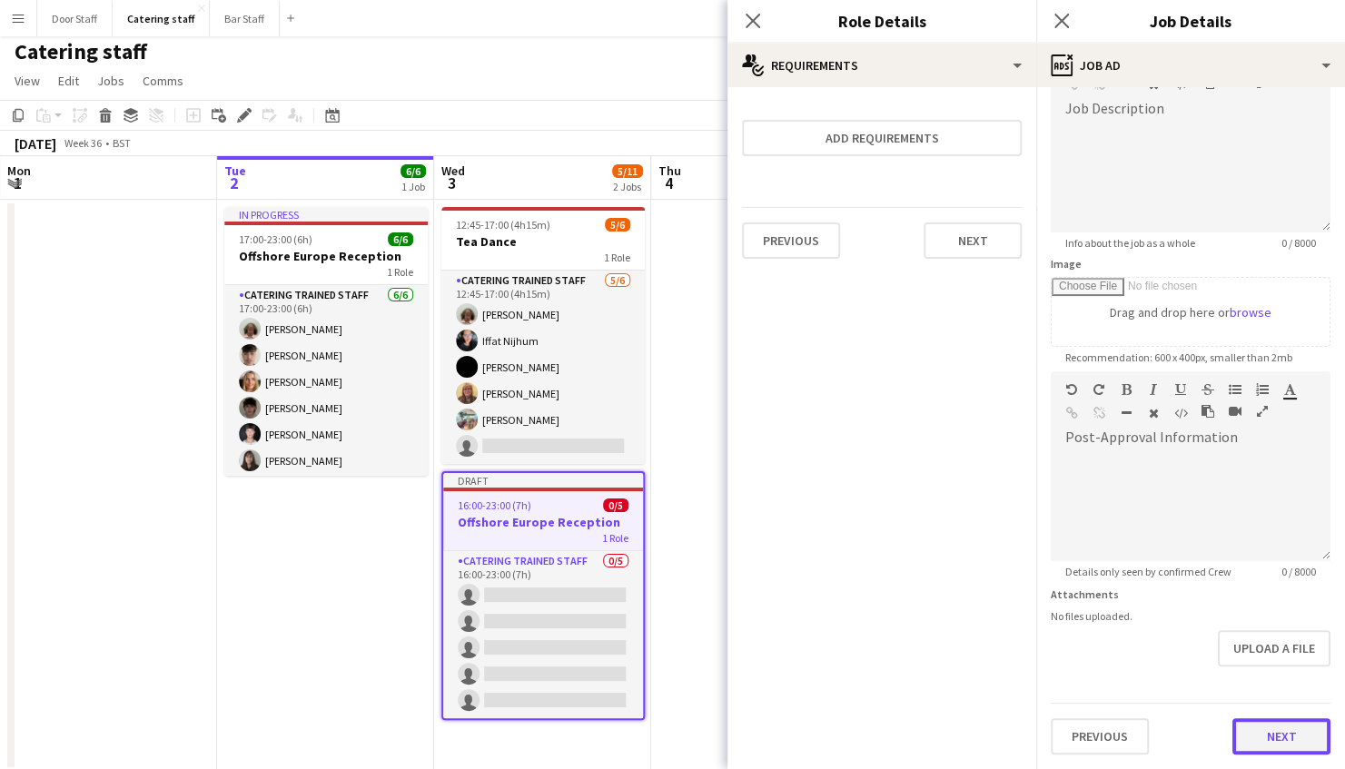
click at [1243, 676] on form "**********" at bounding box center [1190, 364] width 309 height 782
click at [1259, 719] on button "Next" at bounding box center [1281, 737] width 98 height 36
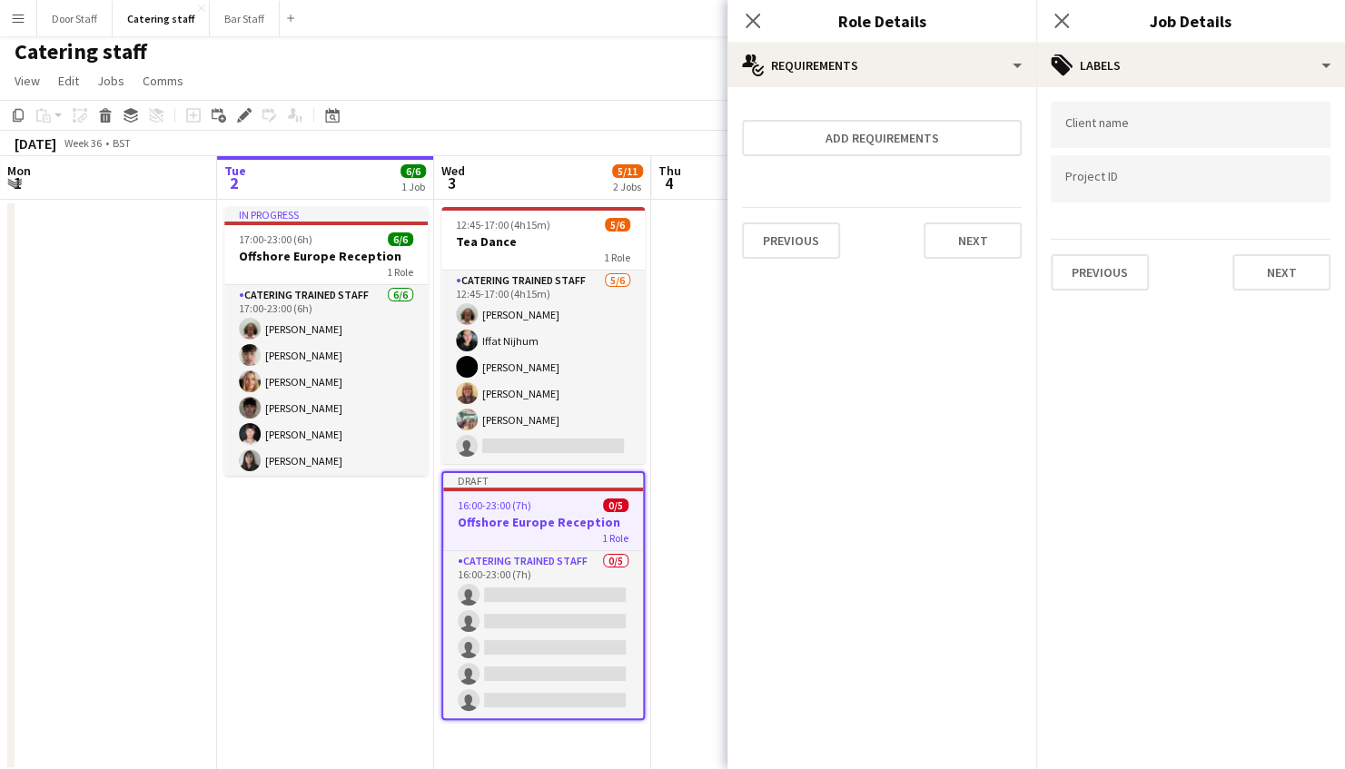
scroll to position [0, 0]
click at [1280, 276] on button "Next" at bounding box center [1281, 272] width 98 height 36
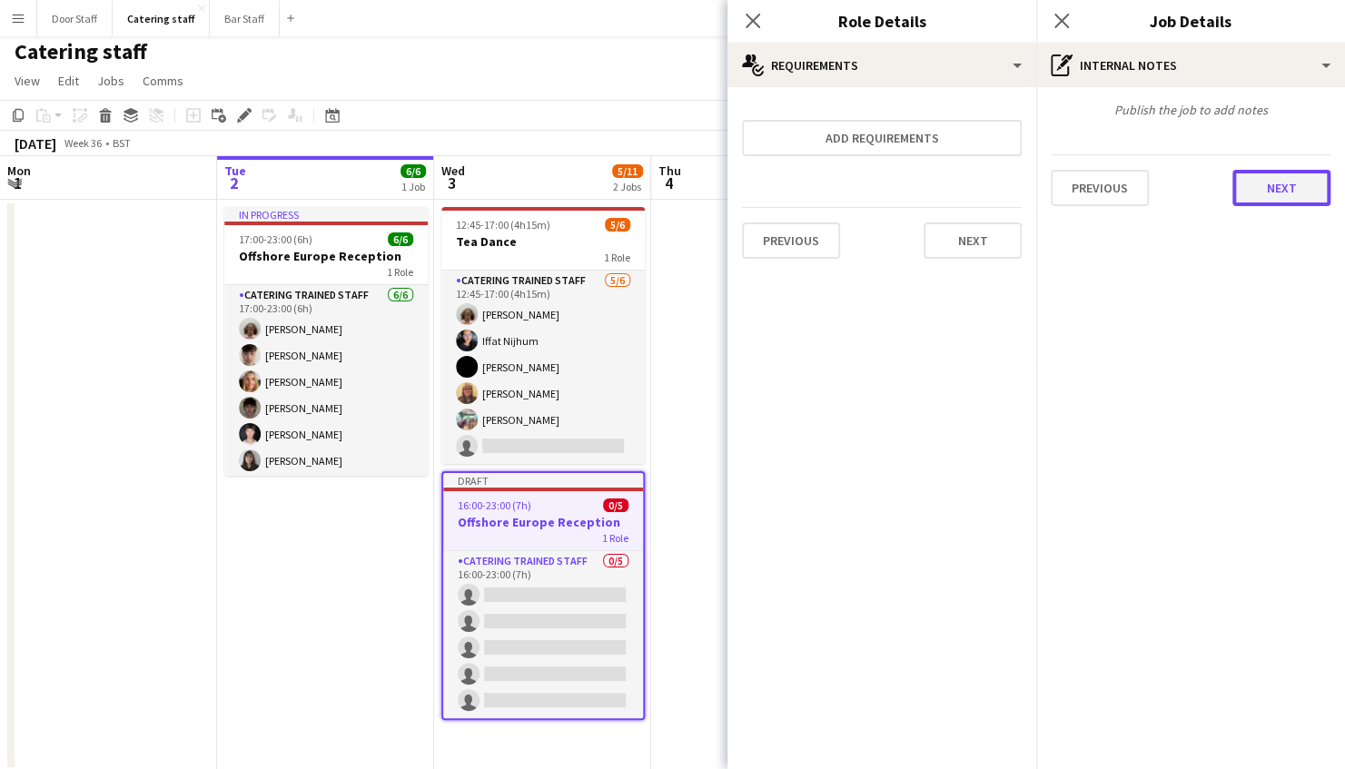
click at [1269, 174] on button "Next" at bounding box center [1281, 188] width 98 height 36
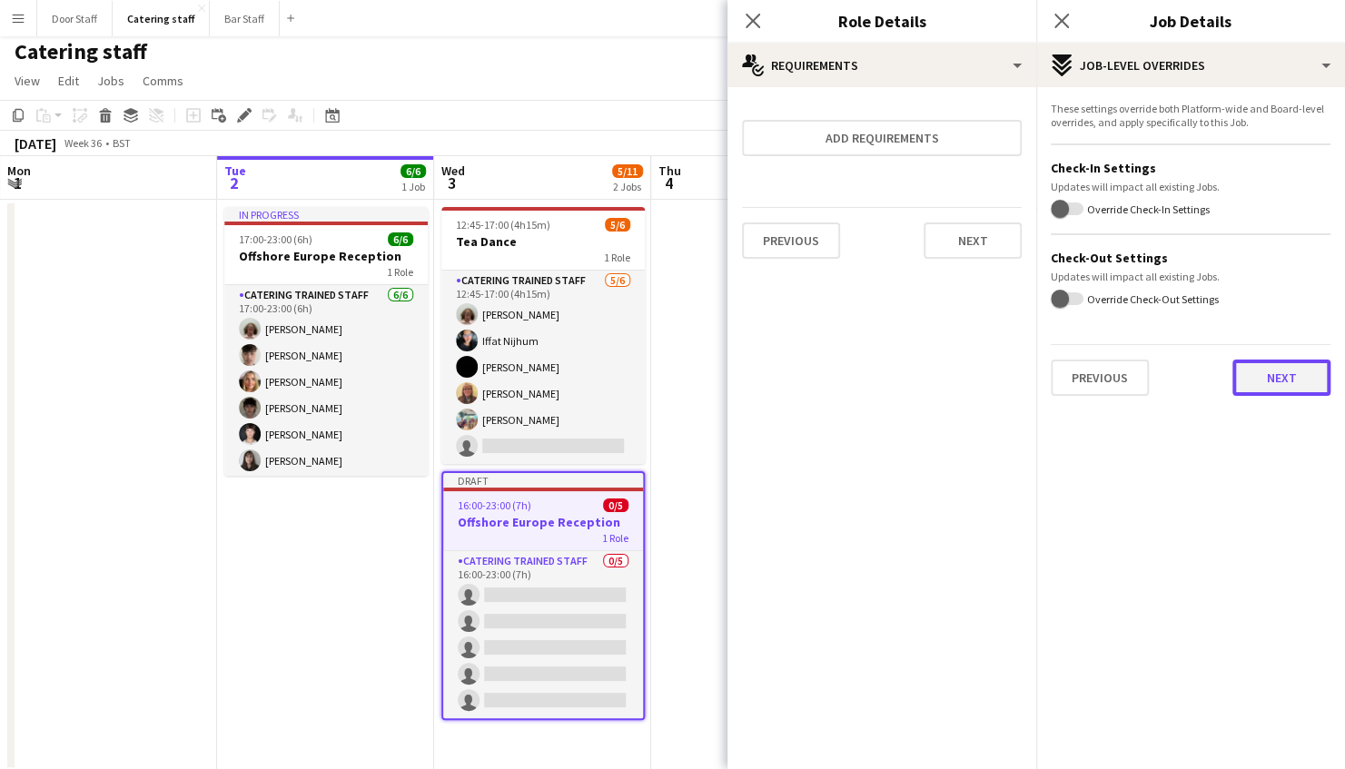
click at [1274, 377] on button "Next" at bounding box center [1281, 378] width 98 height 36
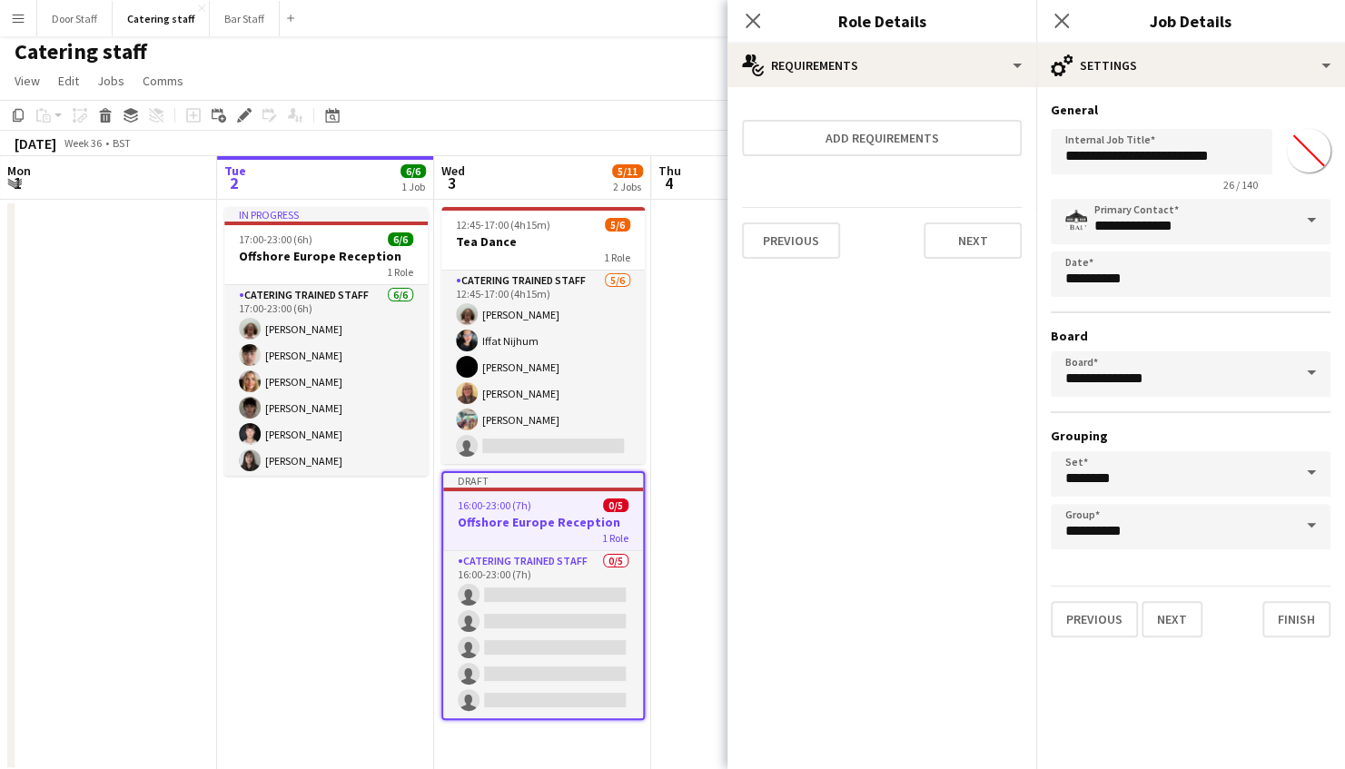
click at [699, 93] on app-page-menu "View Day view expanded Day view collapsed Month view Date picker Jump to [DATE]…" at bounding box center [672, 82] width 1345 height 35
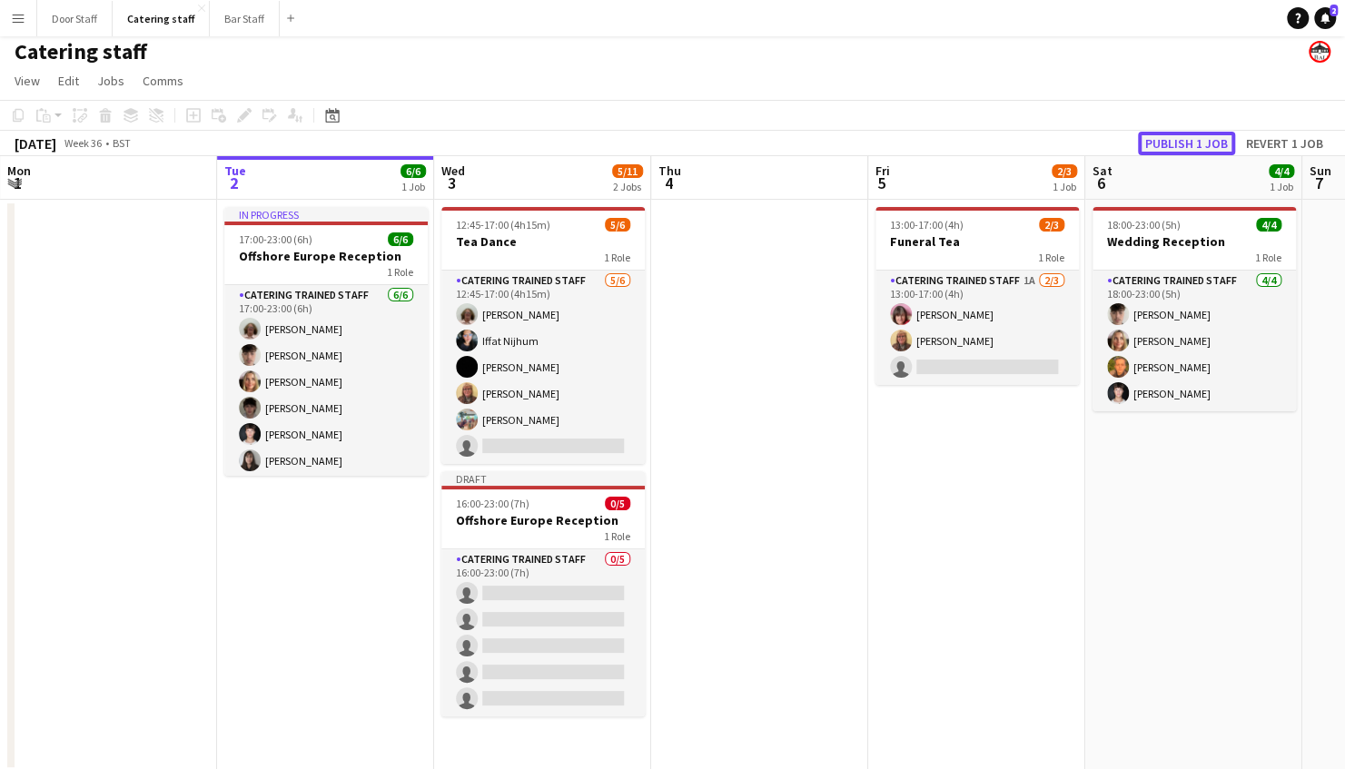
click at [1220, 147] on button "Publish 1 job" at bounding box center [1186, 144] width 97 height 24
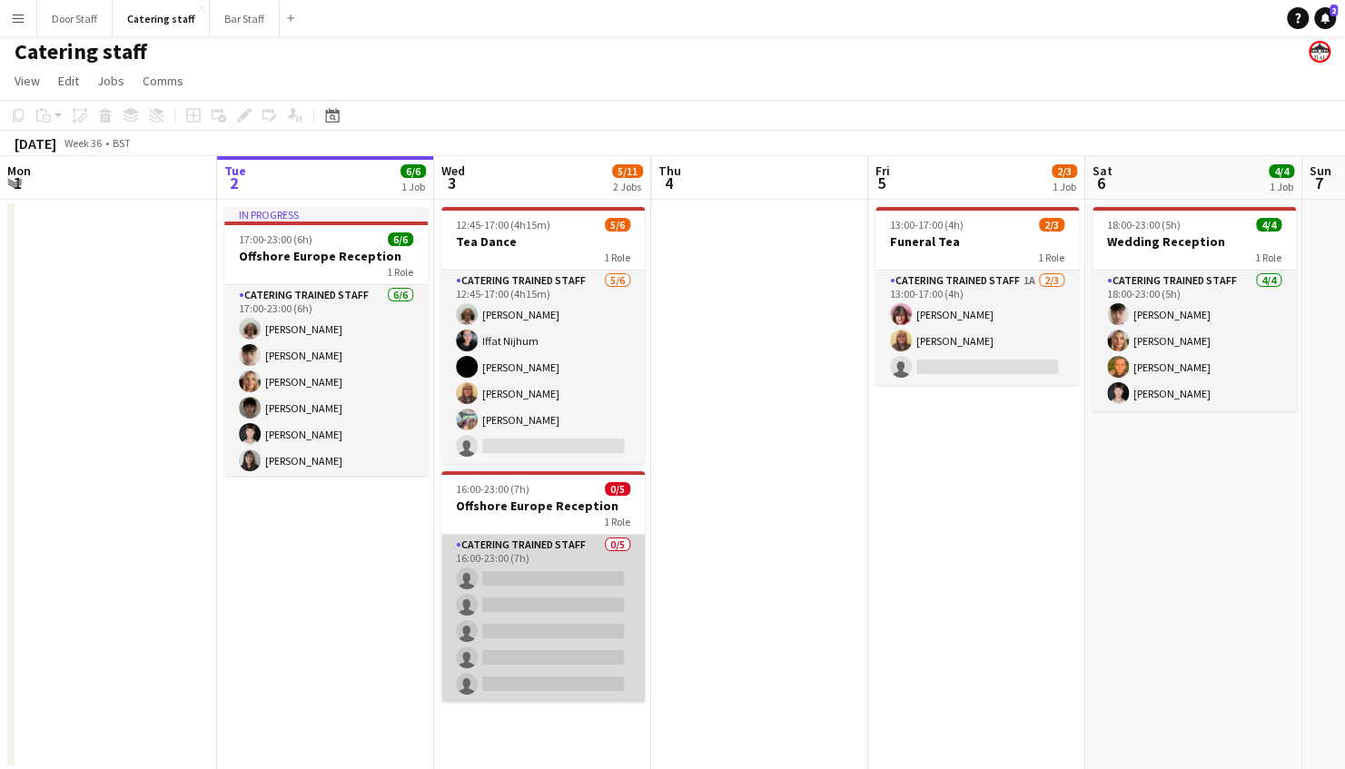
click at [516, 578] on app-card-role "Catering trained staff 0/5 16:00-23:00 (7h) single-neutral-actions single-neutr…" at bounding box center [542, 618] width 203 height 167
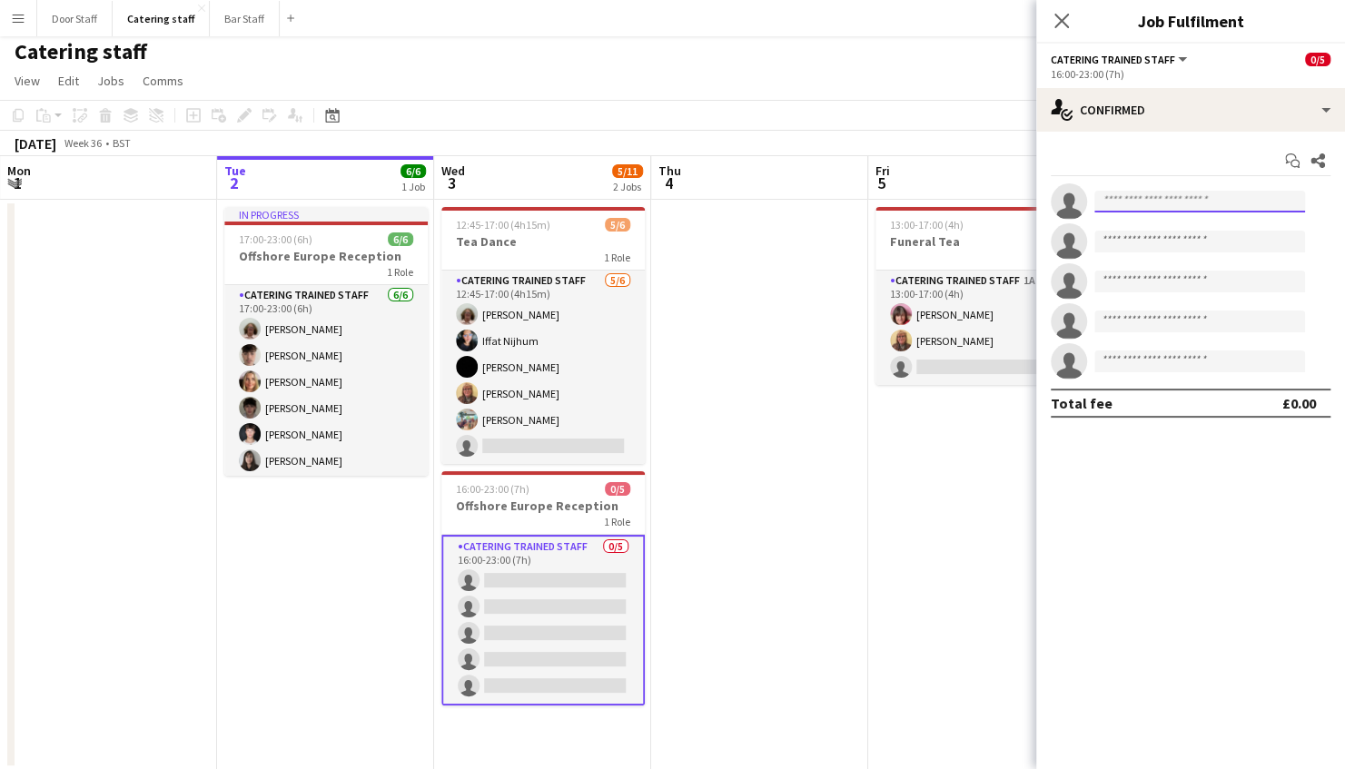
click at [1213, 210] on input at bounding box center [1199, 202] width 211 height 22
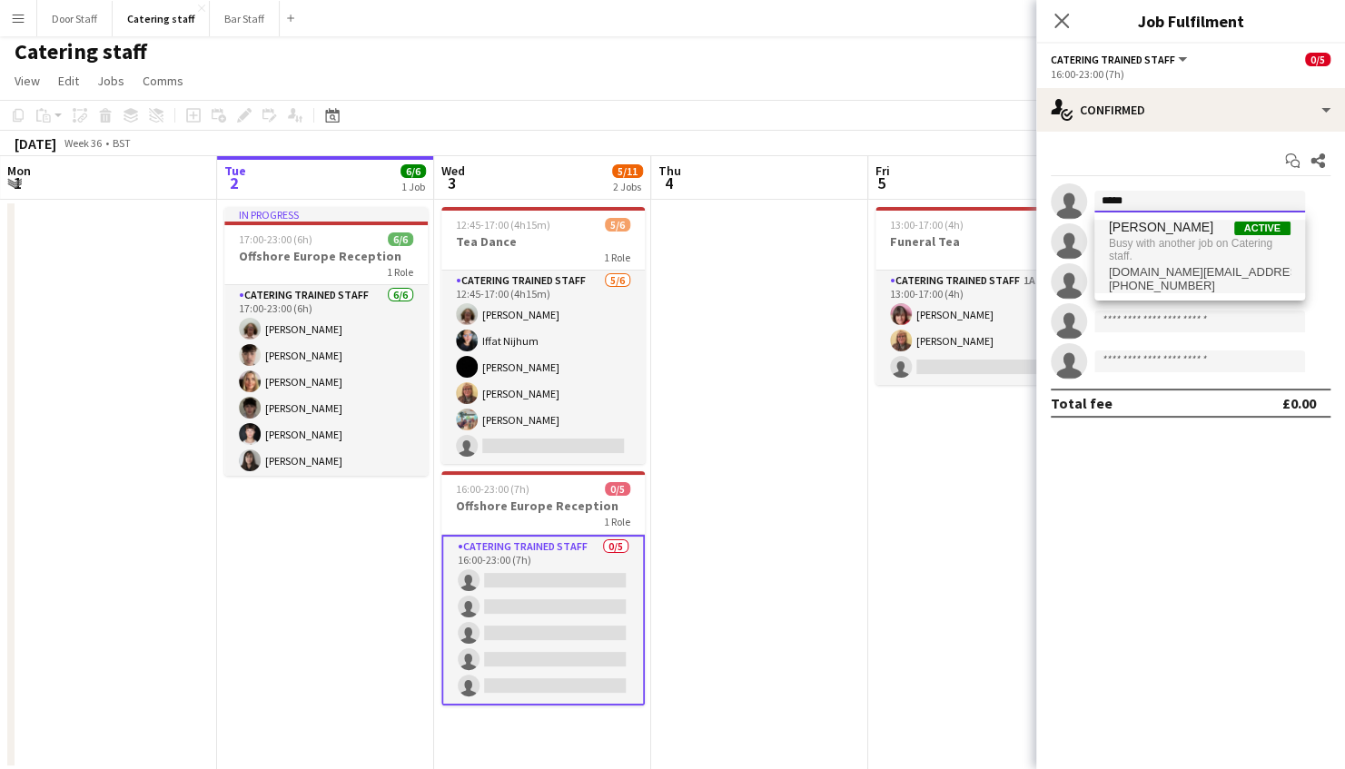
type input "*****"
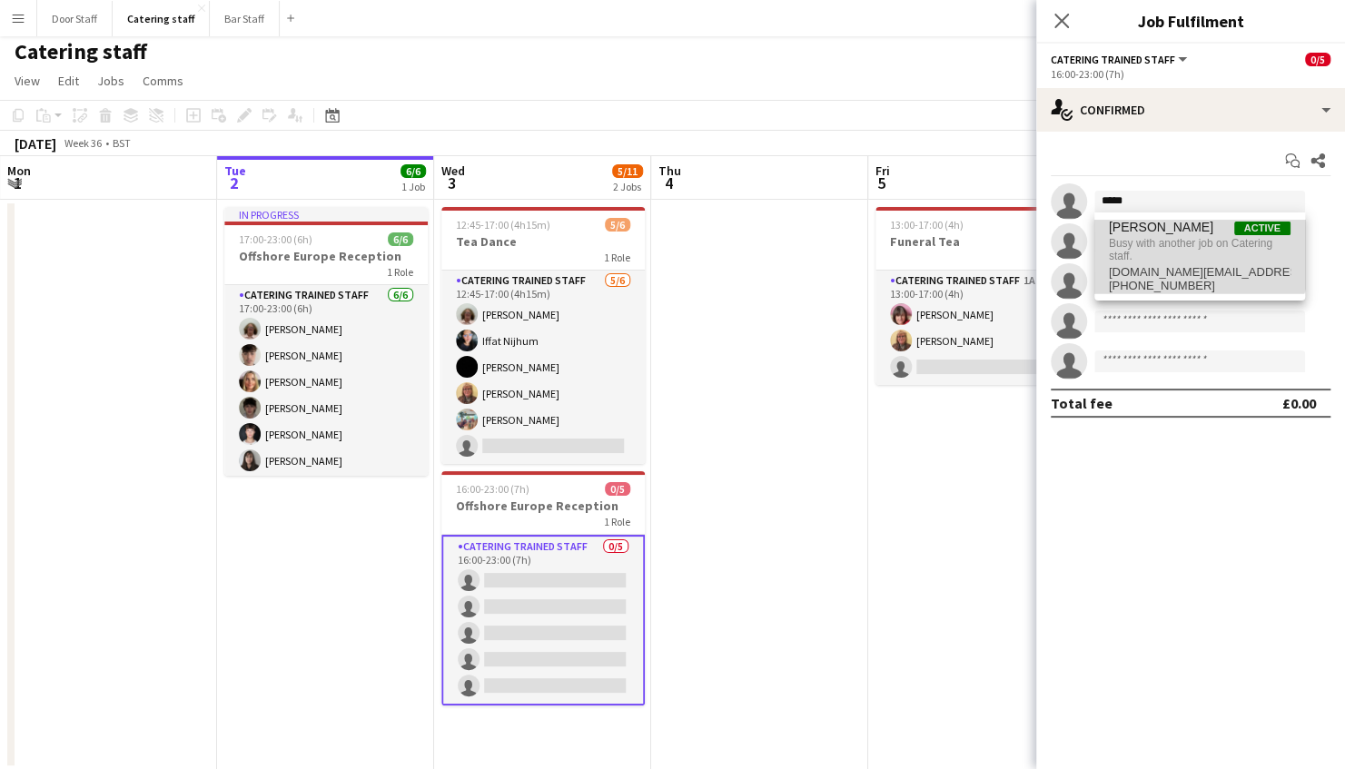
click at [1186, 252] on span "Busy with another job on Catering staff." at bounding box center [1200, 250] width 182 height 30
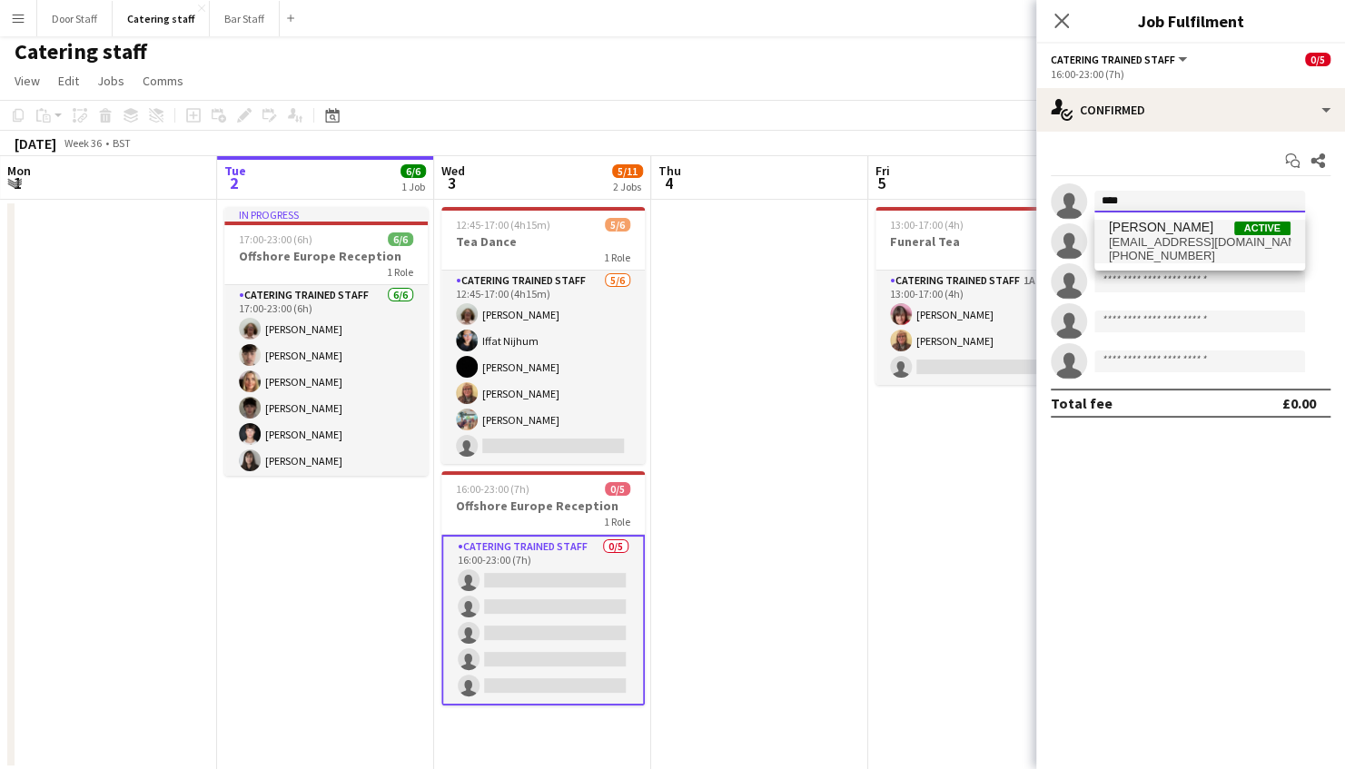
type input "****"
click at [1161, 227] on span "[PERSON_NAME]" at bounding box center [1161, 227] width 104 height 15
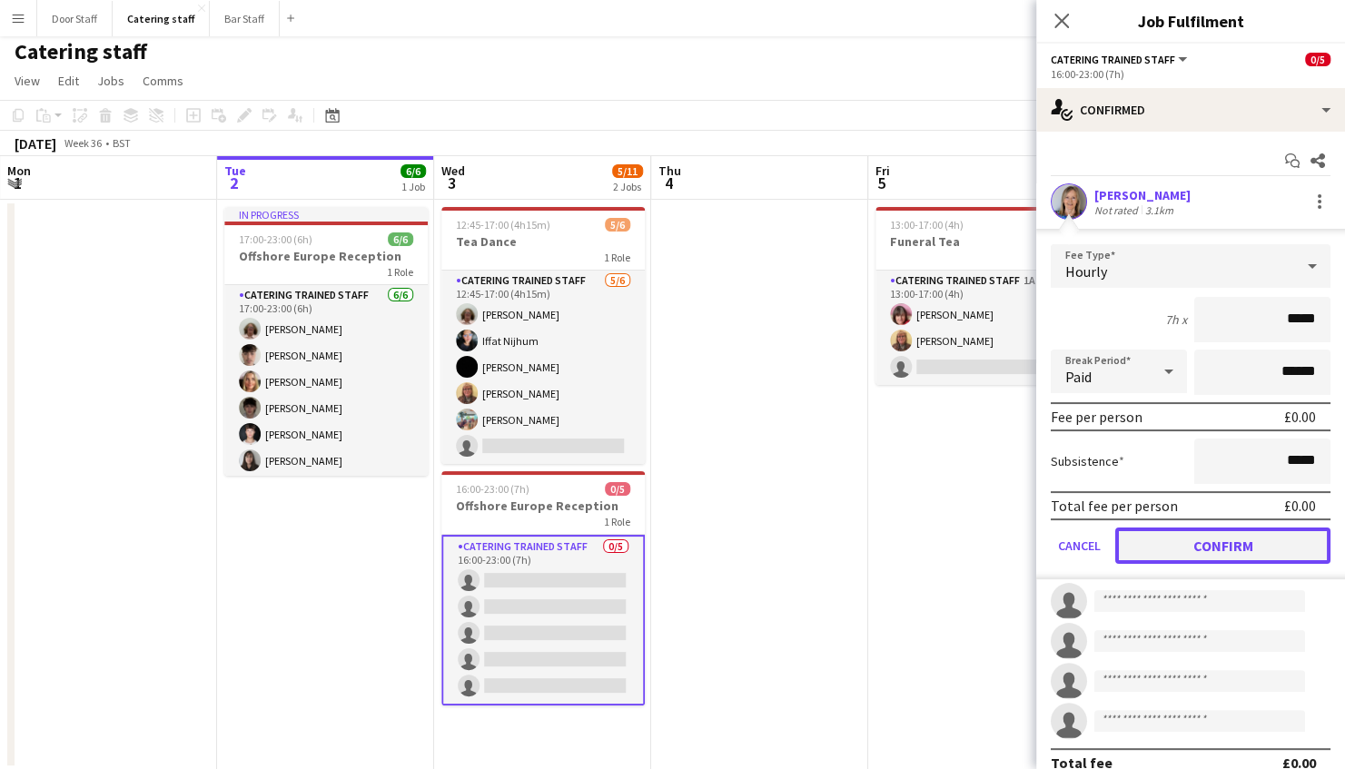
click at [1255, 534] on button "Confirm" at bounding box center [1222, 546] width 215 height 36
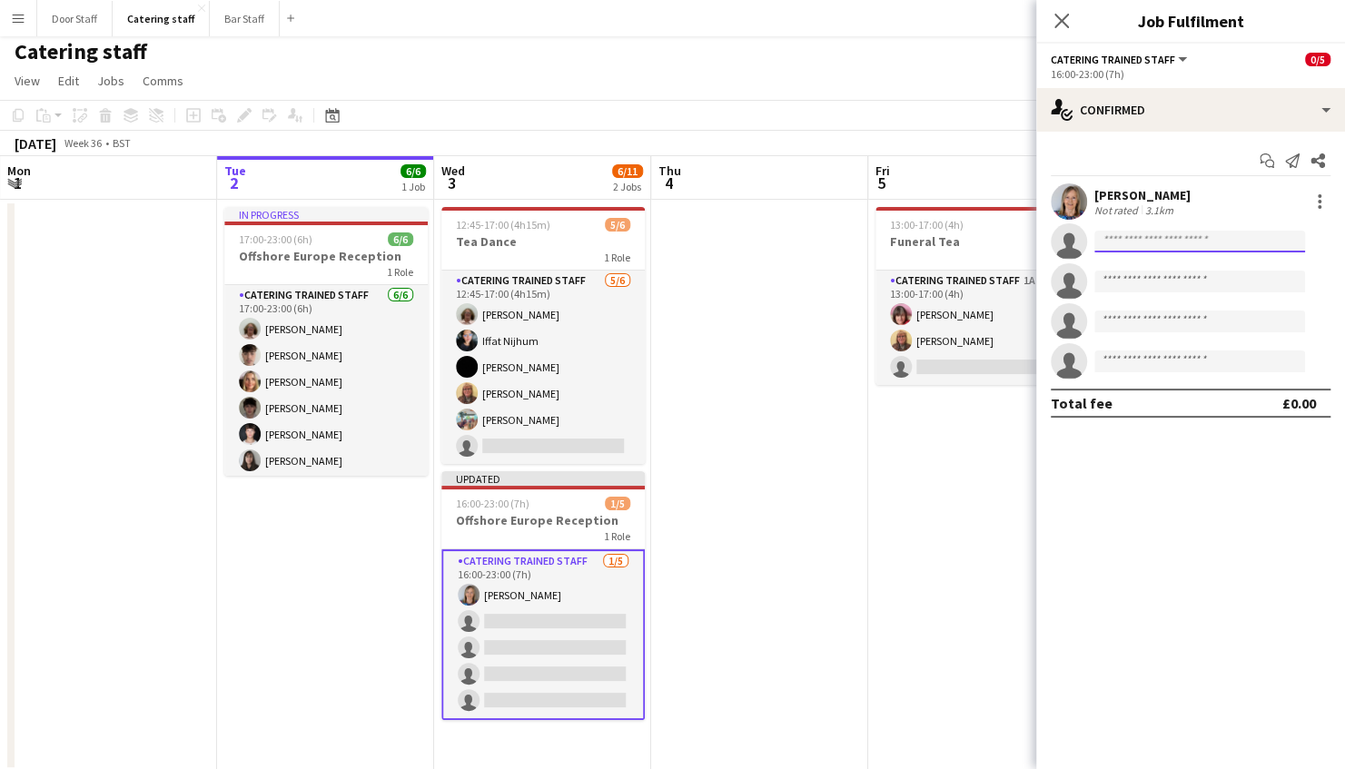
click at [1166, 238] on input at bounding box center [1199, 242] width 211 height 22
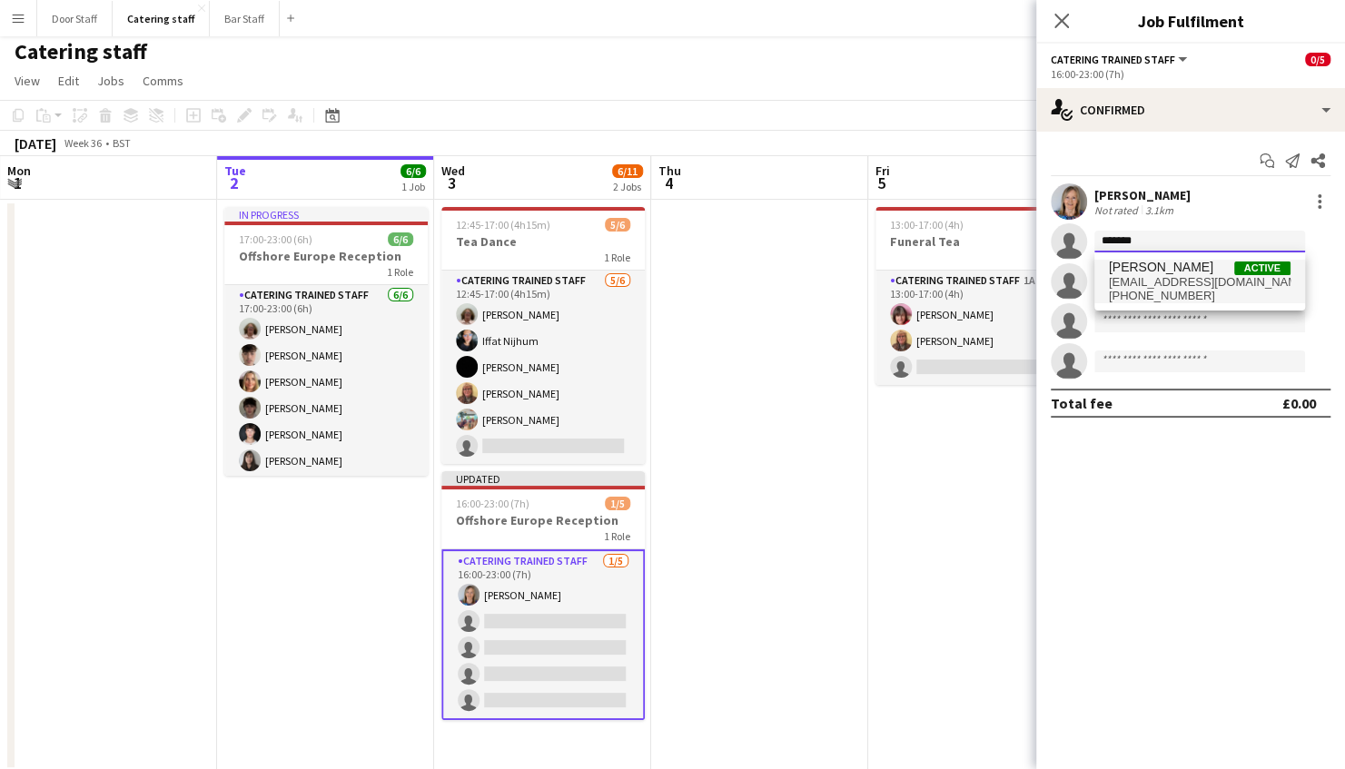
type input "*******"
click at [1173, 277] on span "[EMAIL_ADDRESS][DOMAIN_NAME]" at bounding box center [1200, 282] width 182 height 15
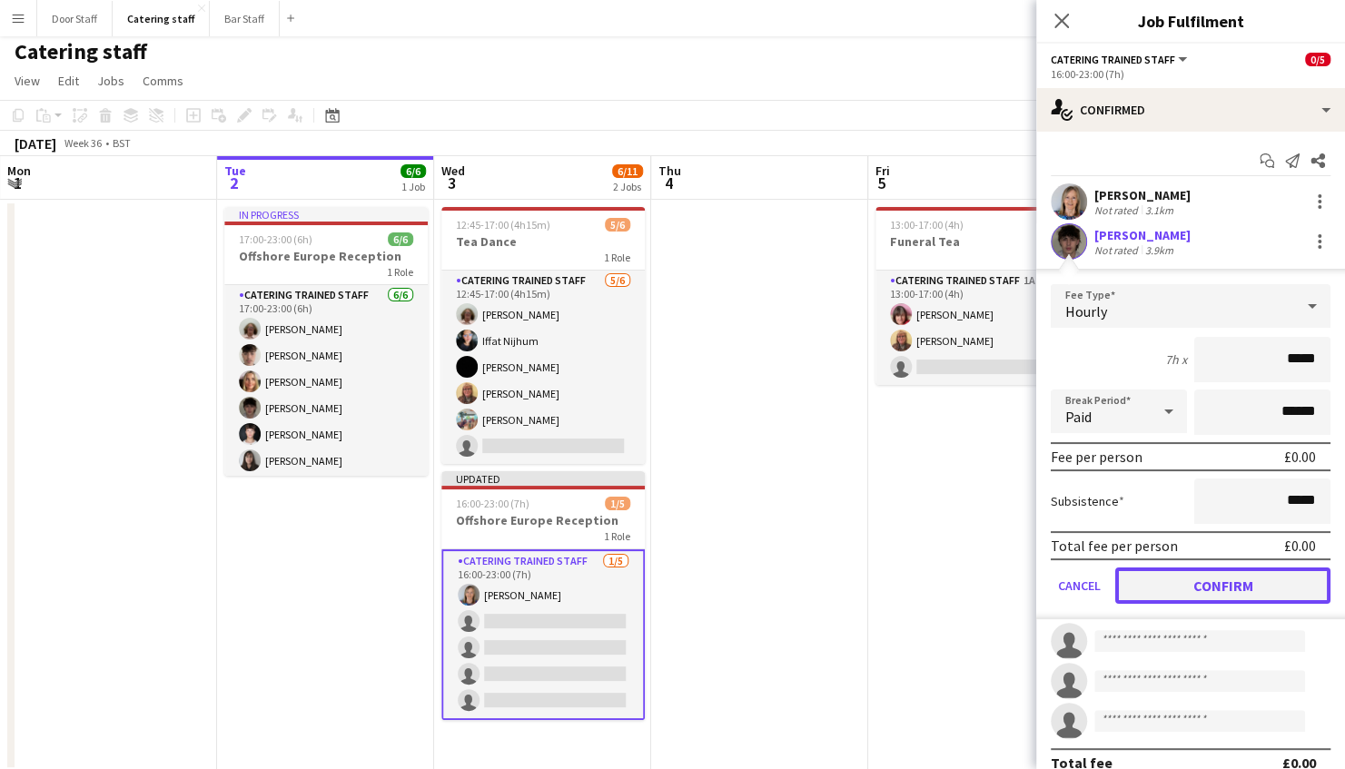
click at [1249, 579] on button "Confirm" at bounding box center [1222, 586] width 215 height 36
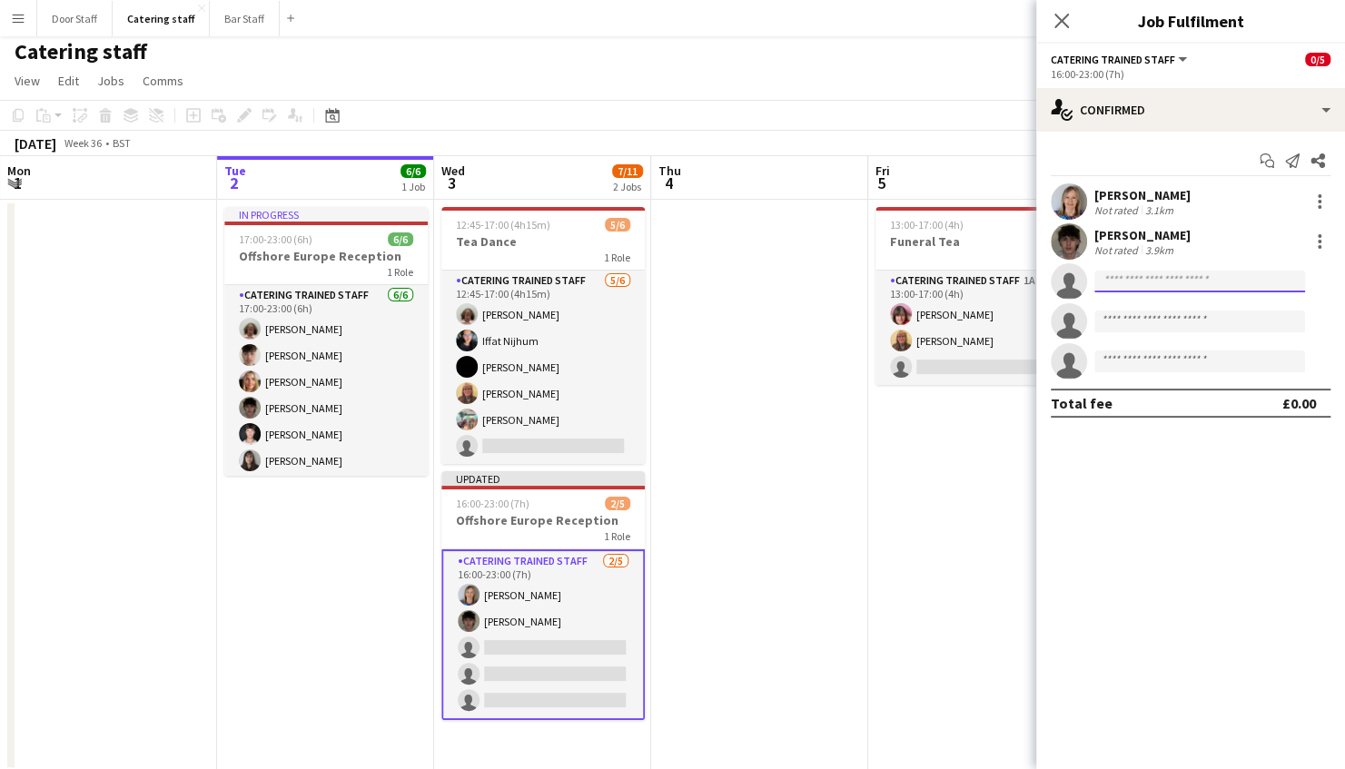
click at [1161, 283] on input at bounding box center [1199, 282] width 211 height 22
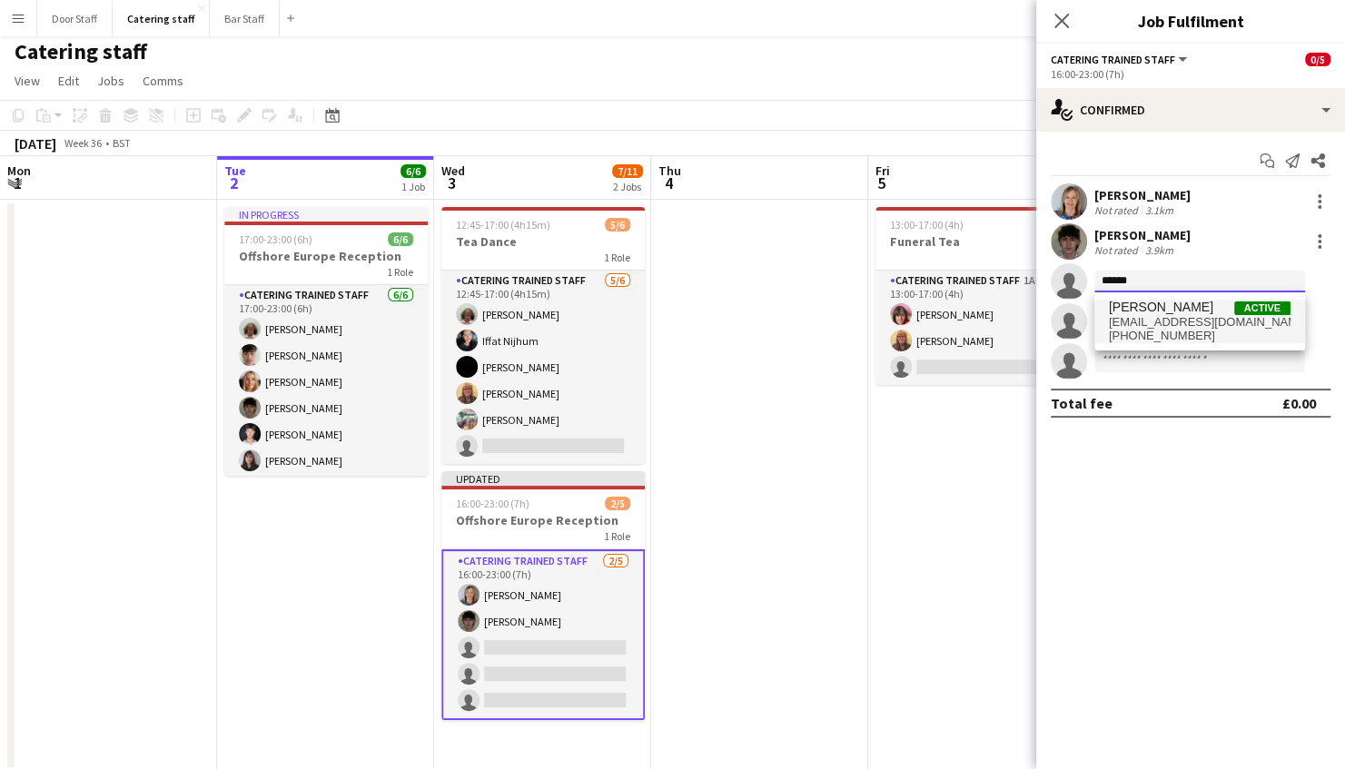
type input "******"
click at [1171, 325] on span "[EMAIL_ADDRESS][DOMAIN_NAME]" at bounding box center [1200, 322] width 182 height 15
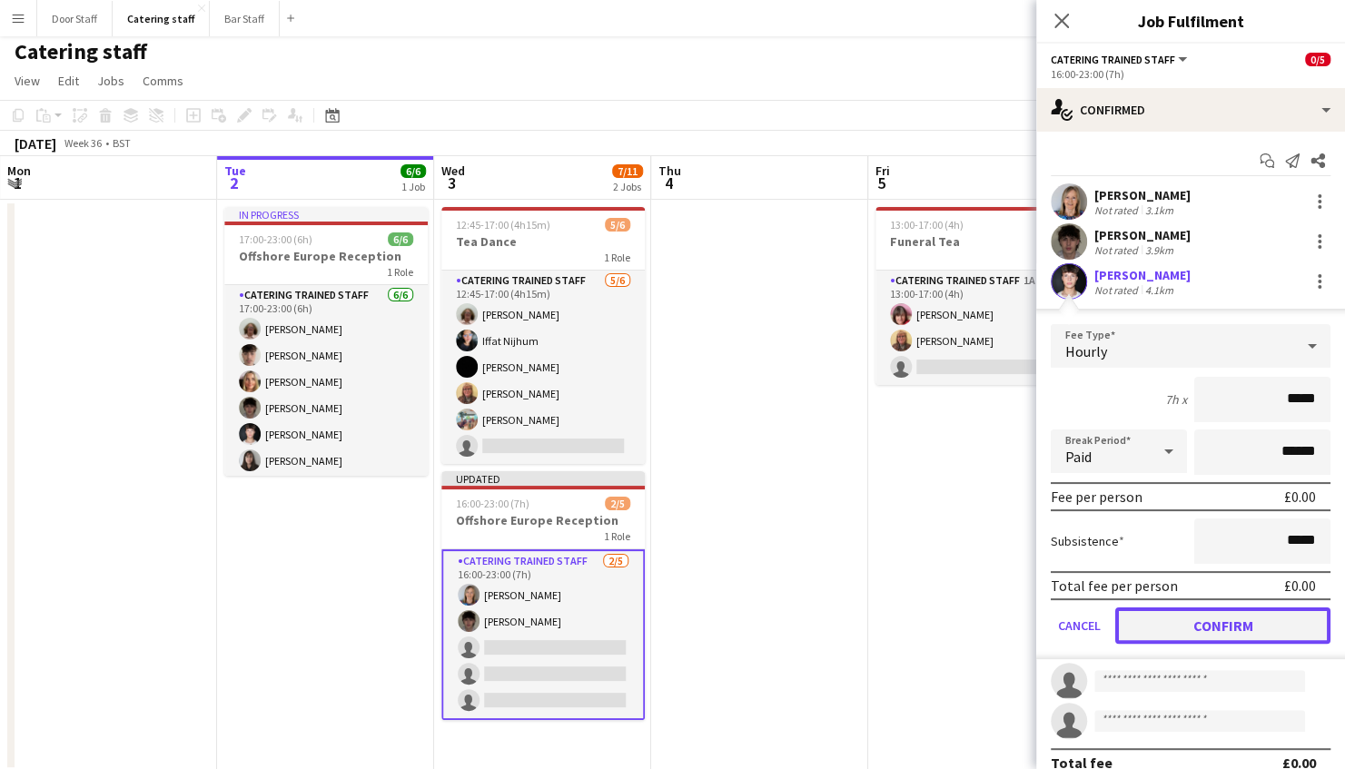
click at [1244, 617] on button "Confirm" at bounding box center [1222, 625] width 215 height 36
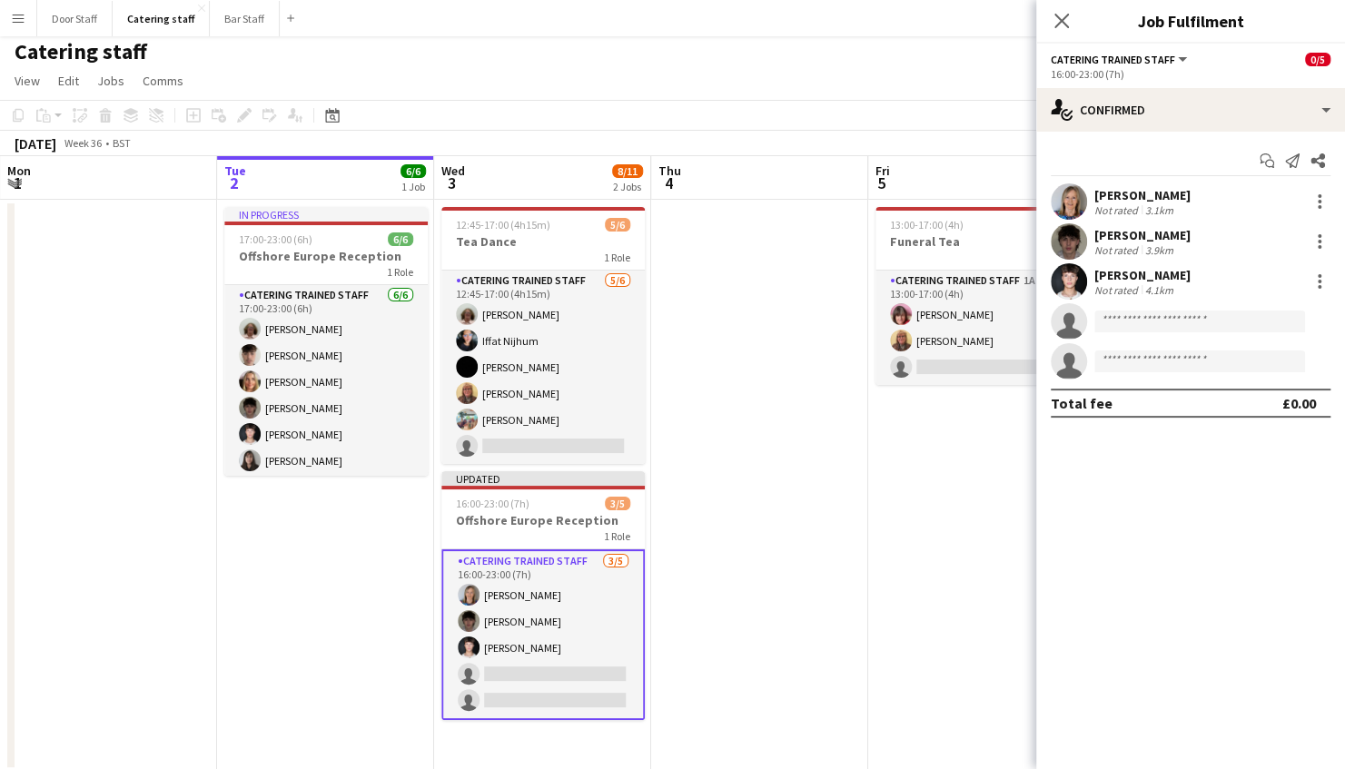
scroll to position [7, 0]
click at [956, 480] on app-date-cell "13:00-17:00 (4h) 2/3 Funeral Tea 1 Role Catering trained staff 1A [DATE] 13:00-…" at bounding box center [976, 484] width 217 height 572
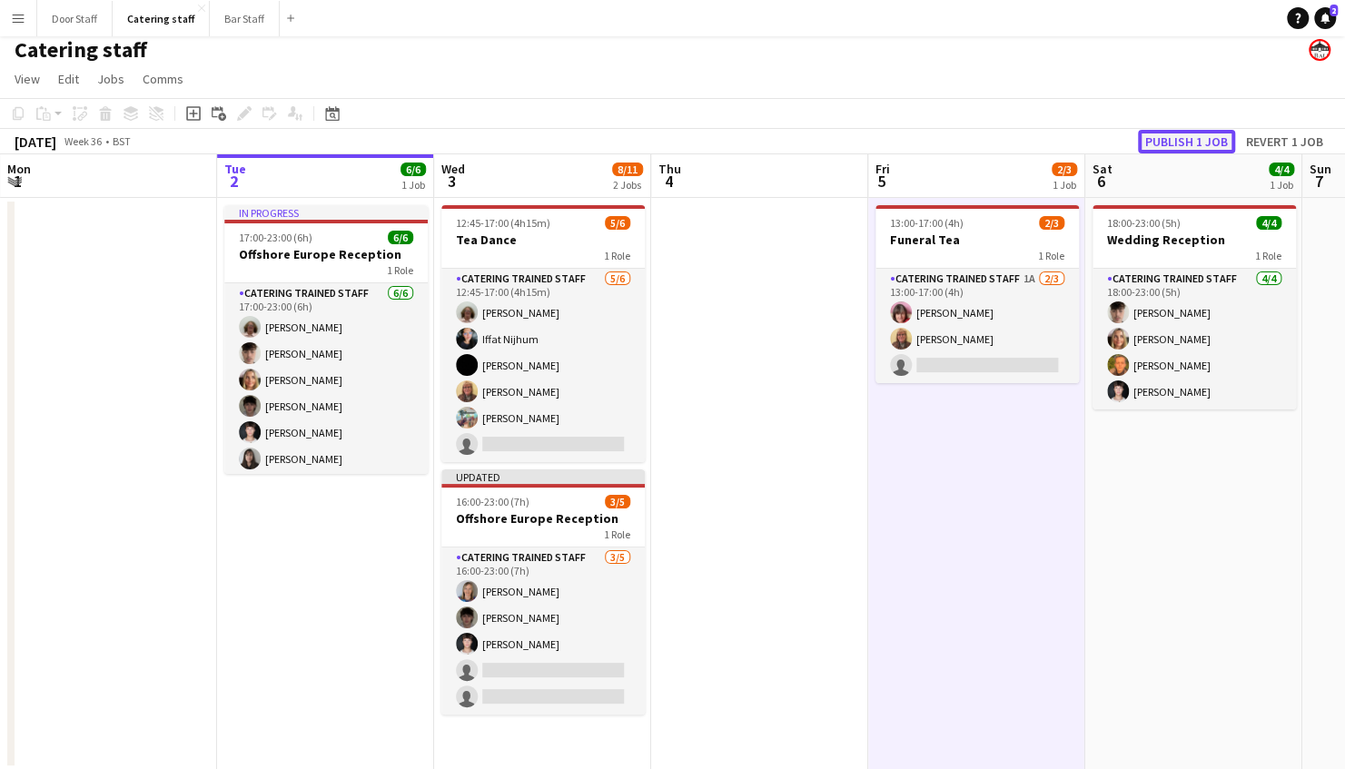
click at [1198, 143] on button "Publish 1 job" at bounding box center [1186, 142] width 97 height 24
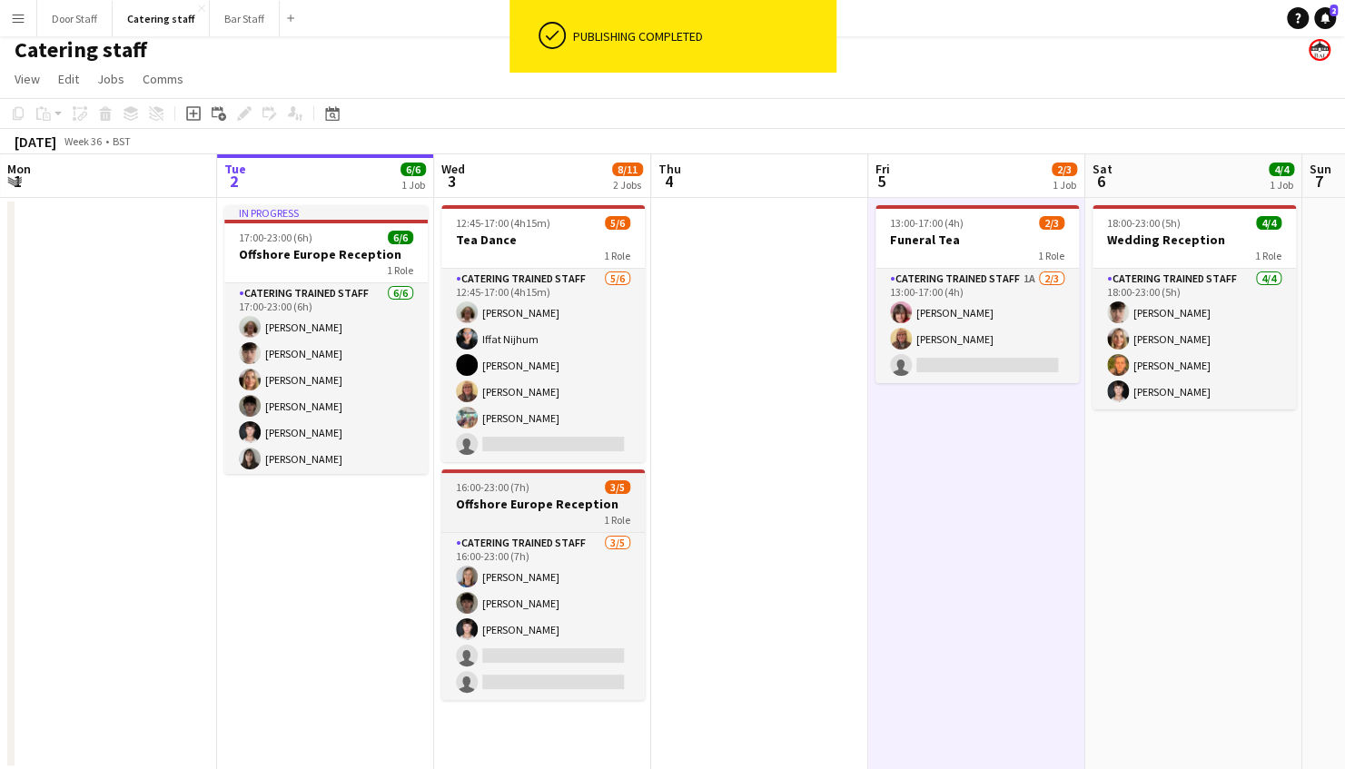
click at [539, 496] on h3 "Offshore Europe Reception" at bounding box center [542, 504] width 203 height 16
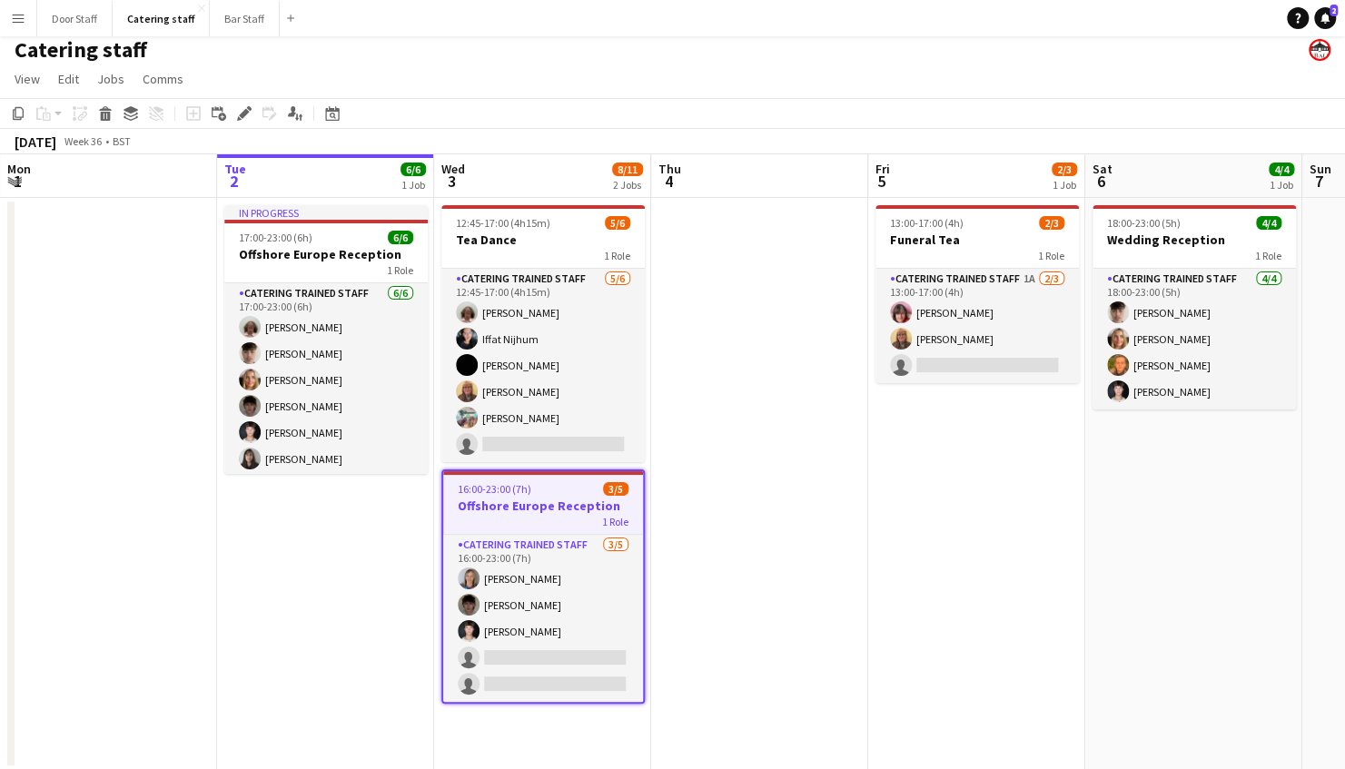
click at [751, 461] on app-date-cell at bounding box center [759, 484] width 217 height 572
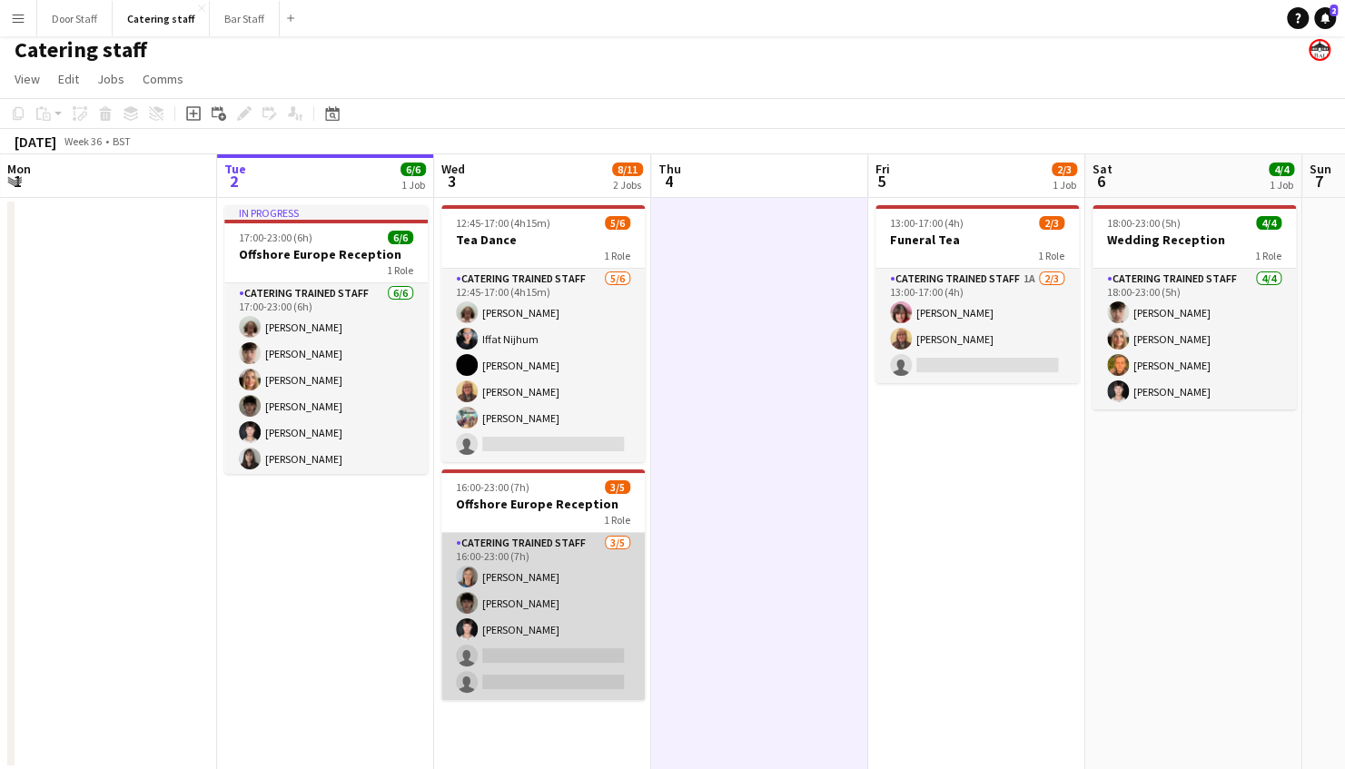
click at [540, 537] on app-card-role "Catering trained staff [DATE] 16:00-23:00 (7h) [PERSON_NAME] [PERSON_NAME] [PER…" at bounding box center [542, 616] width 203 height 167
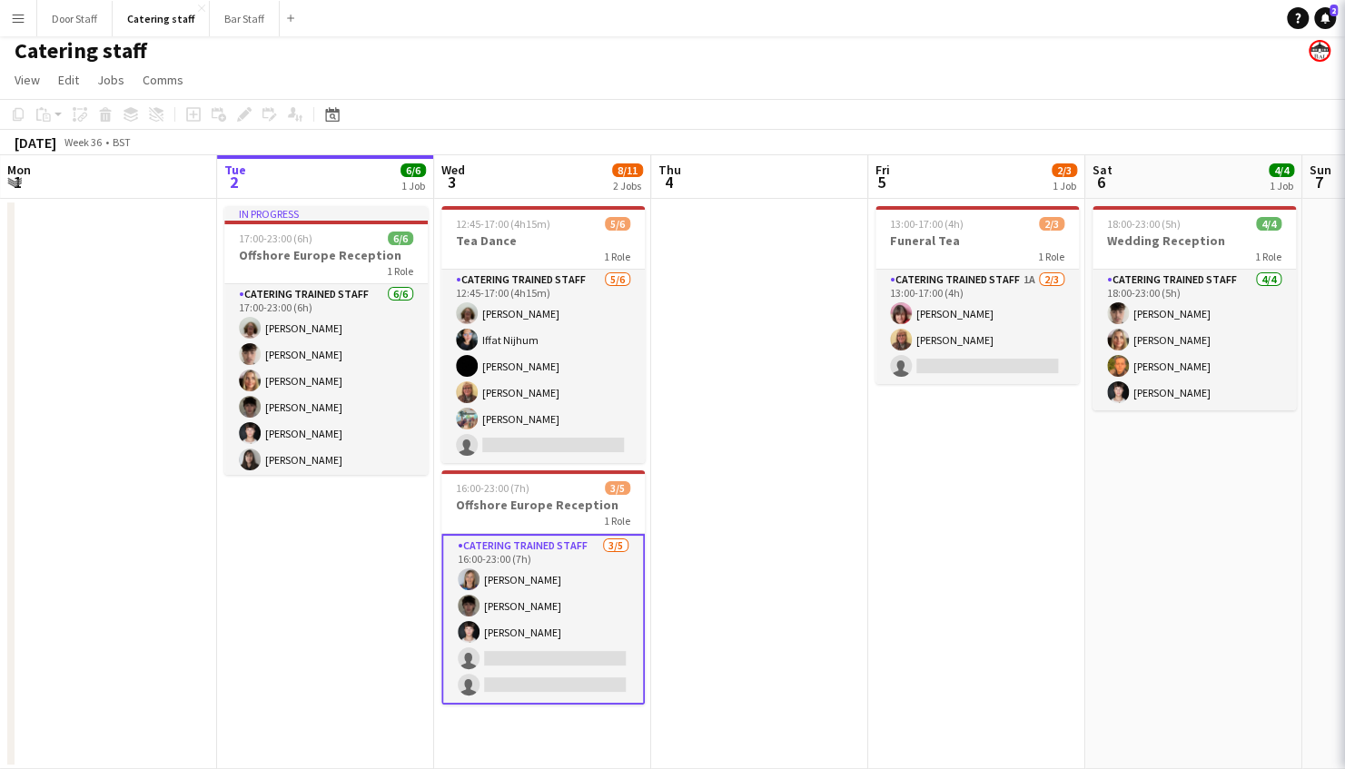
scroll to position [5, 0]
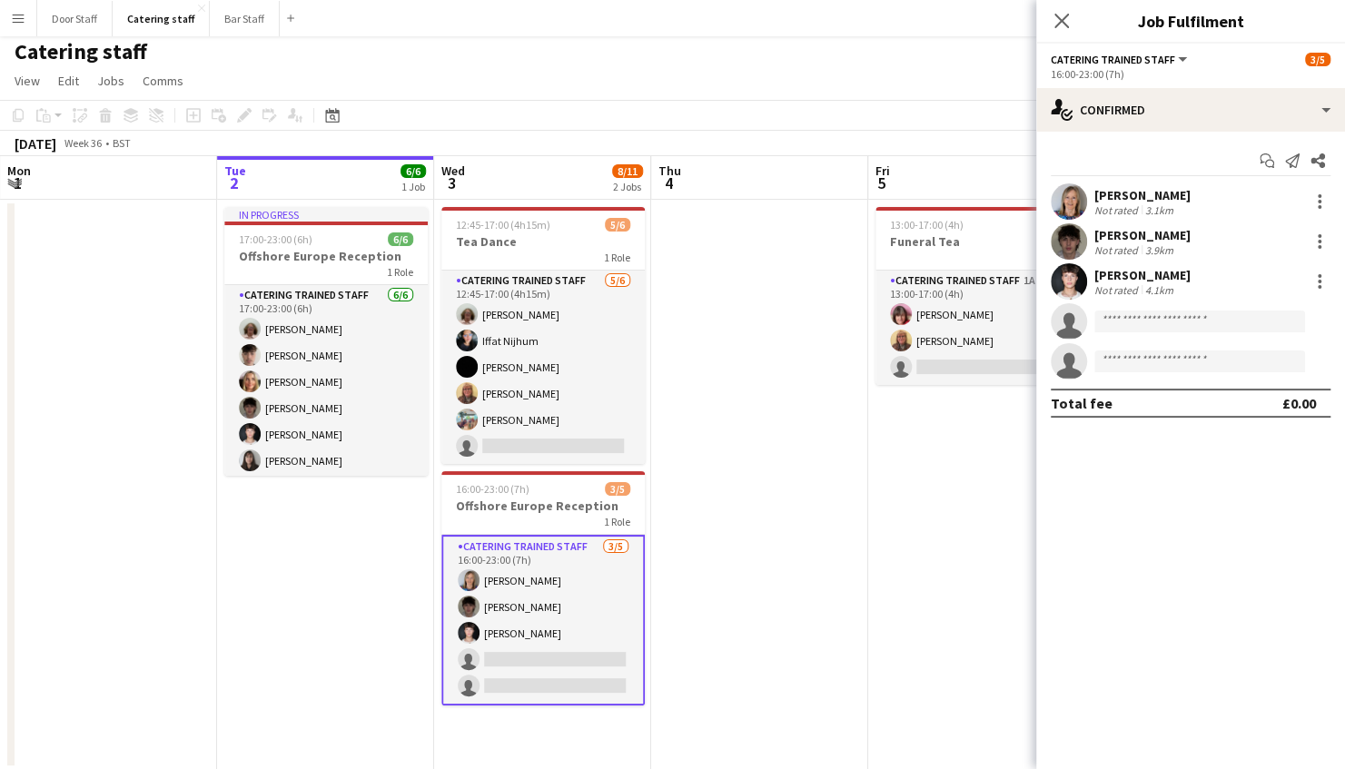
click at [929, 65] on app-page-menu "View Day view expanded Day view collapsed Month view Date picker Jump to [DATE]…" at bounding box center [672, 82] width 1345 height 35
